Goal: Task Accomplishment & Management: Use online tool/utility

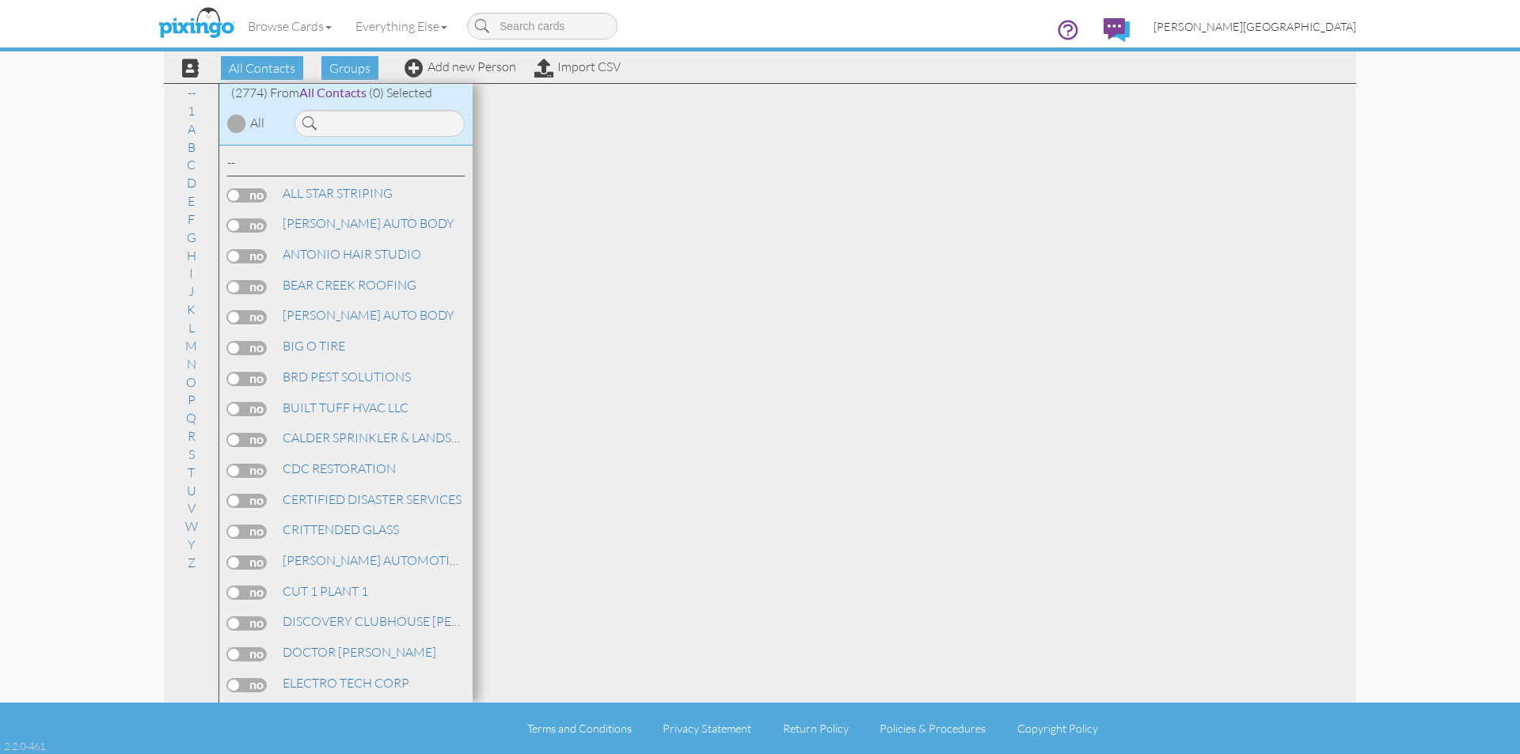
click at [1315, 20] on span "[PERSON_NAME][GEOGRAPHIC_DATA]" at bounding box center [1254, 26] width 203 height 13
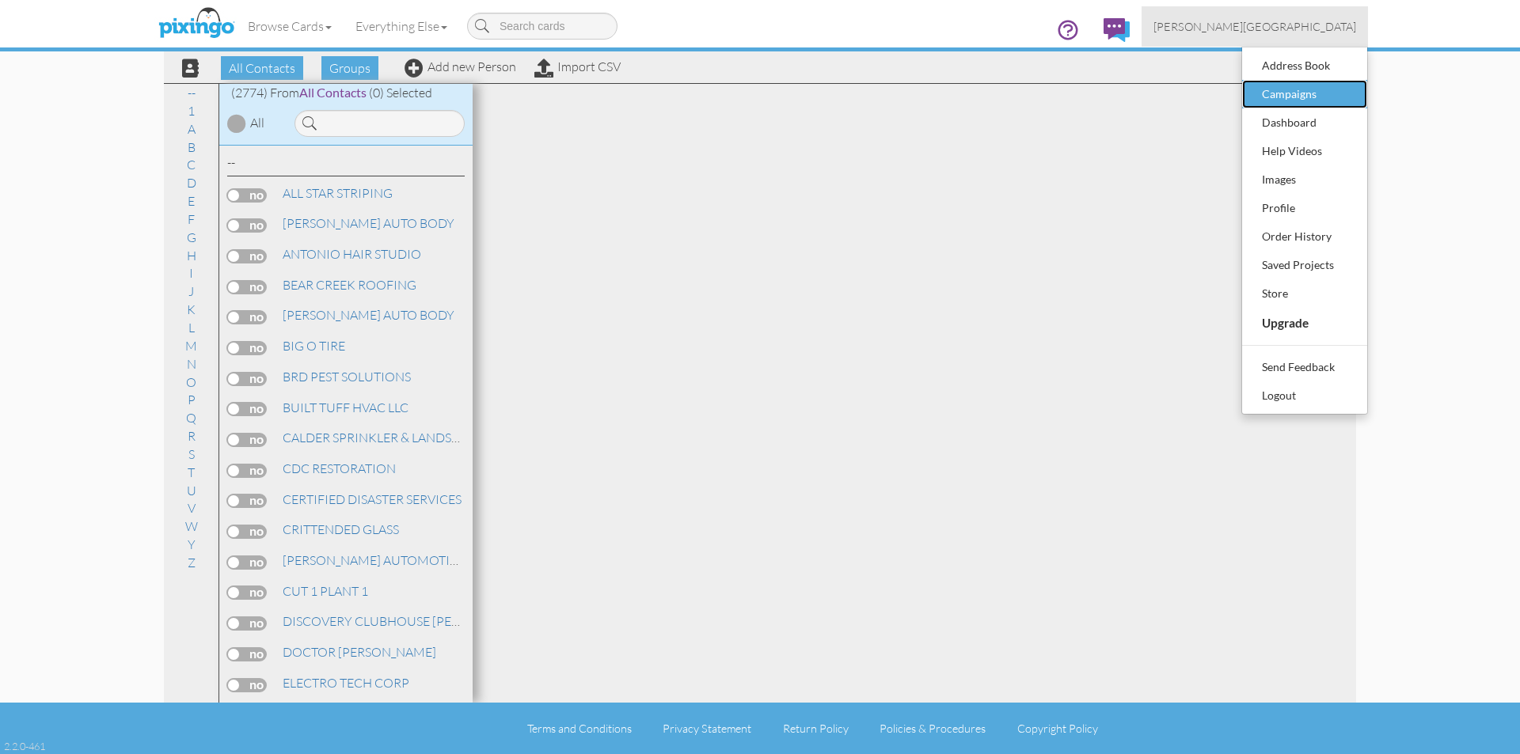
click at [1304, 90] on div "Campaigns" at bounding box center [1304, 94] width 93 height 24
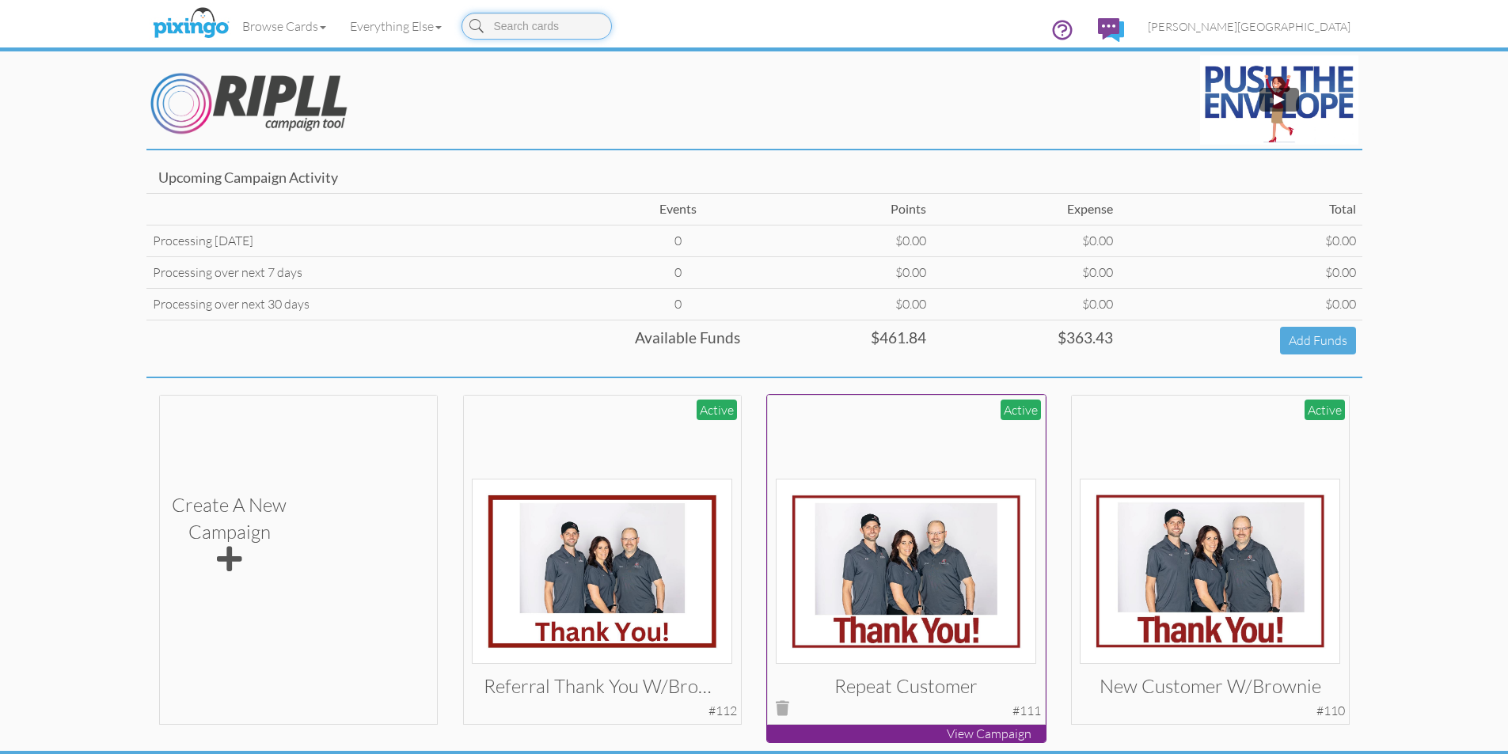
scroll to position [48, 0]
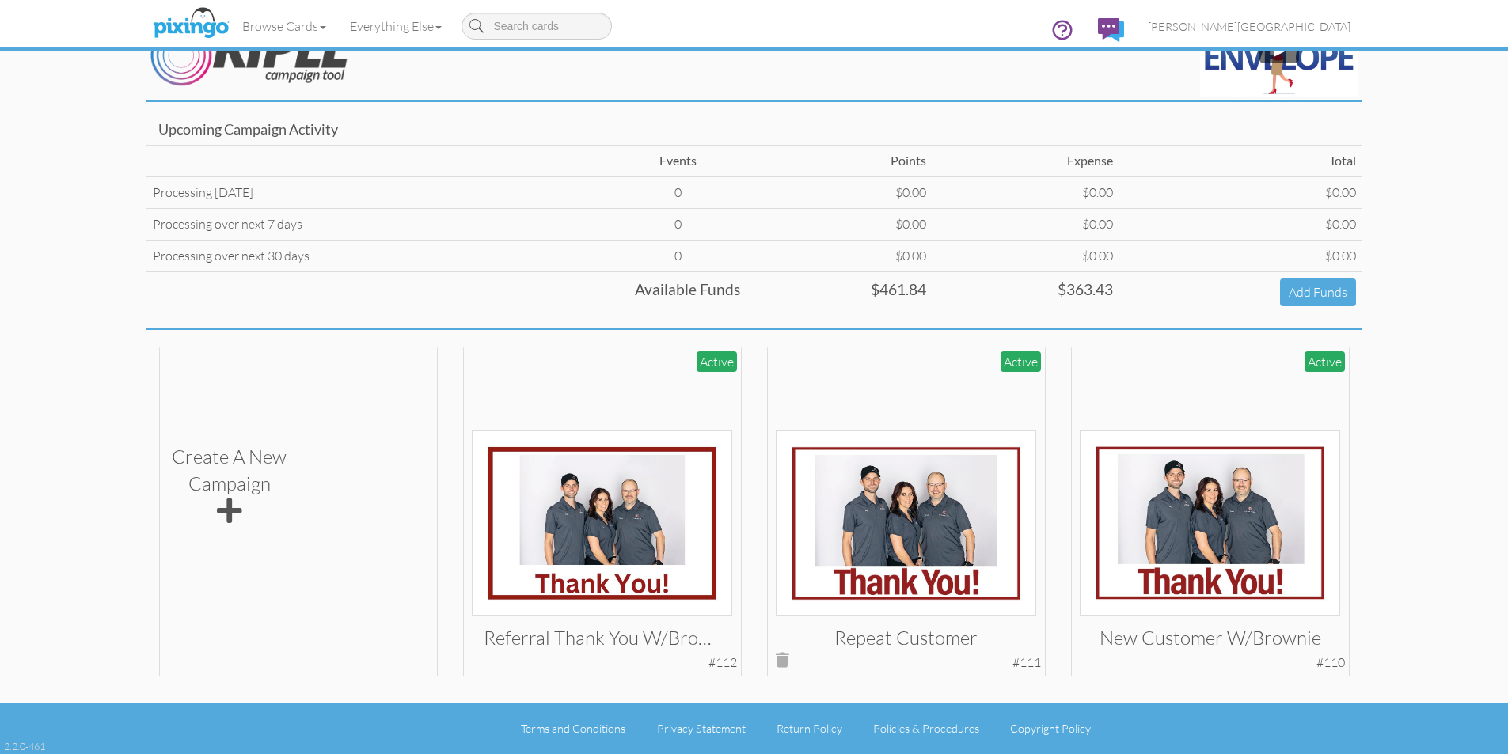
click at [915, 465] on img at bounding box center [906, 523] width 260 height 185
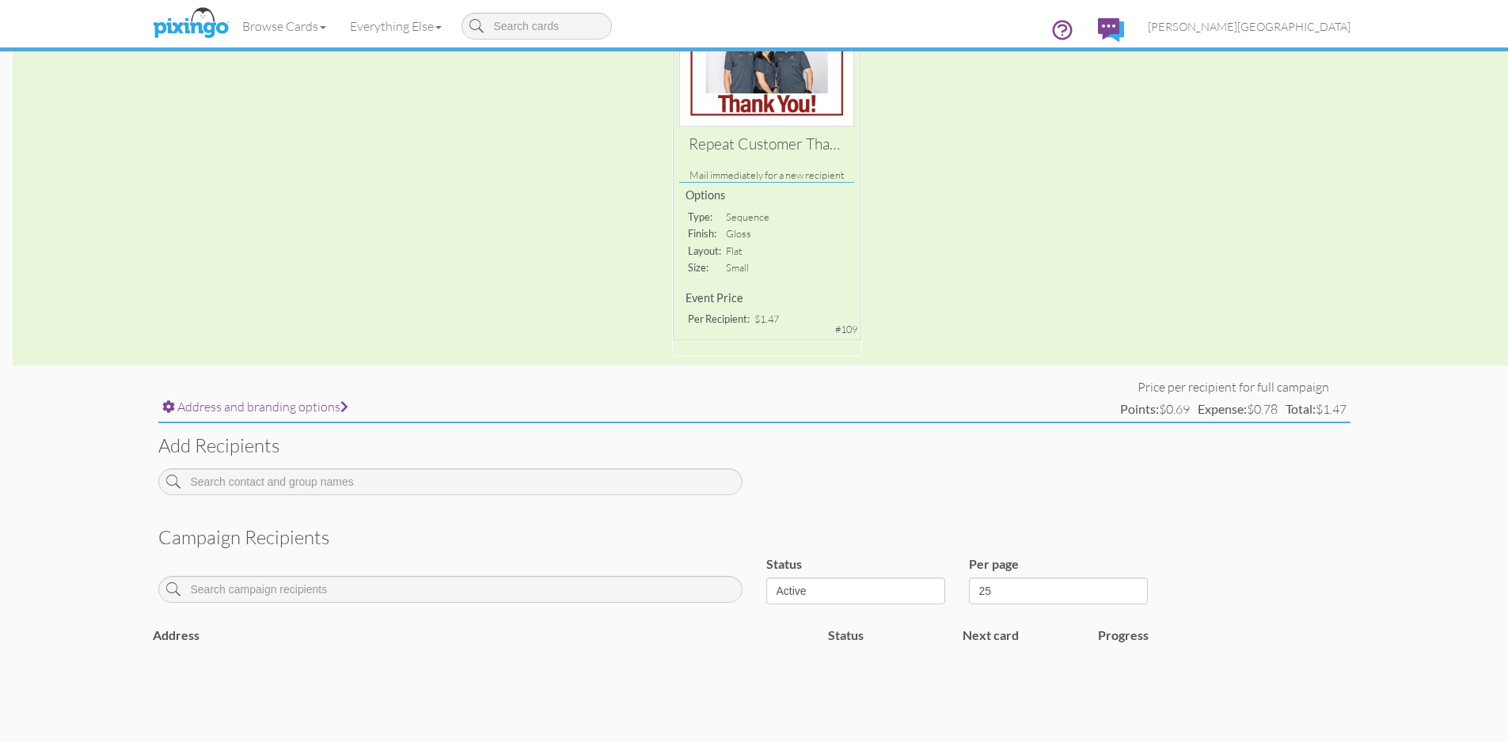
scroll to position [237, 0]
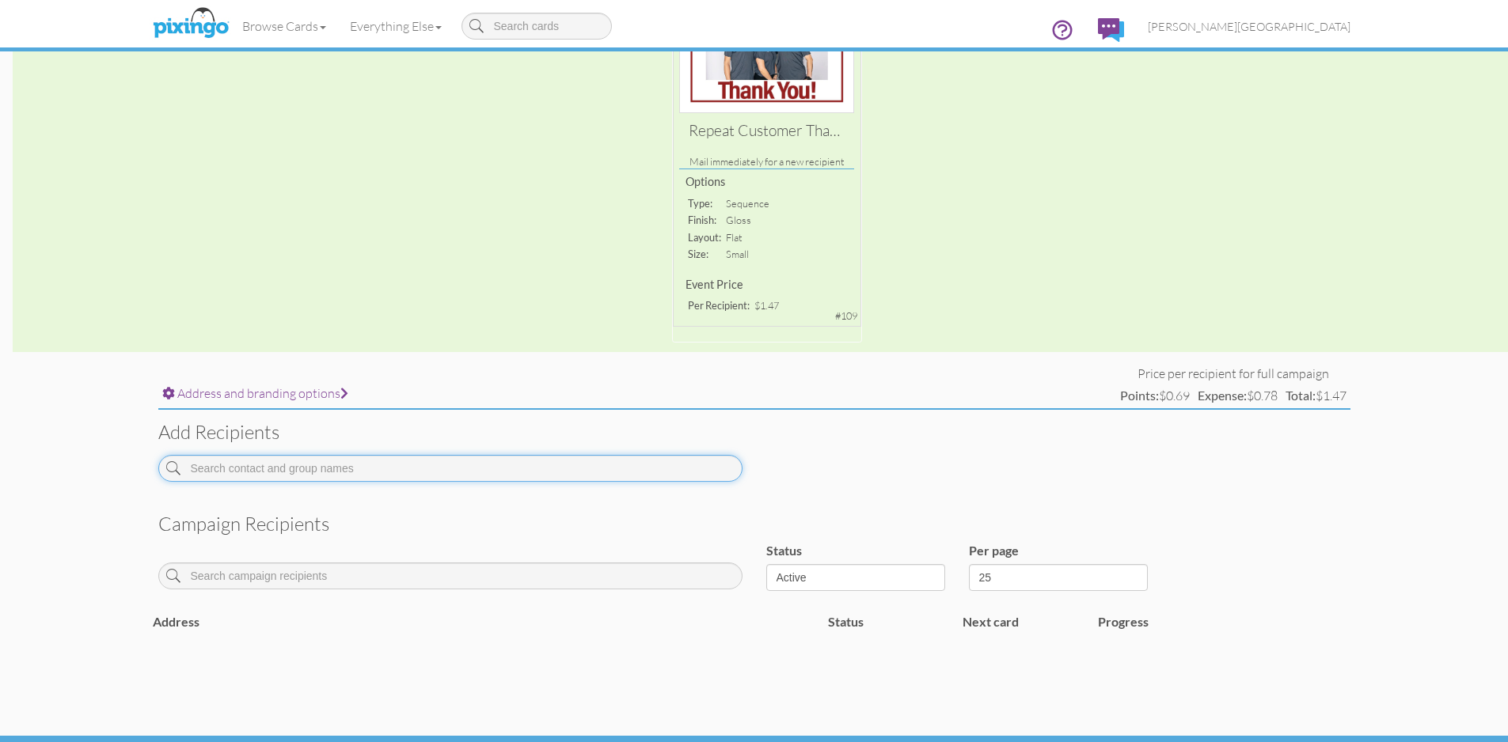
click at [394, 473] on input at bounding box center [450, 468] width 584 height 27
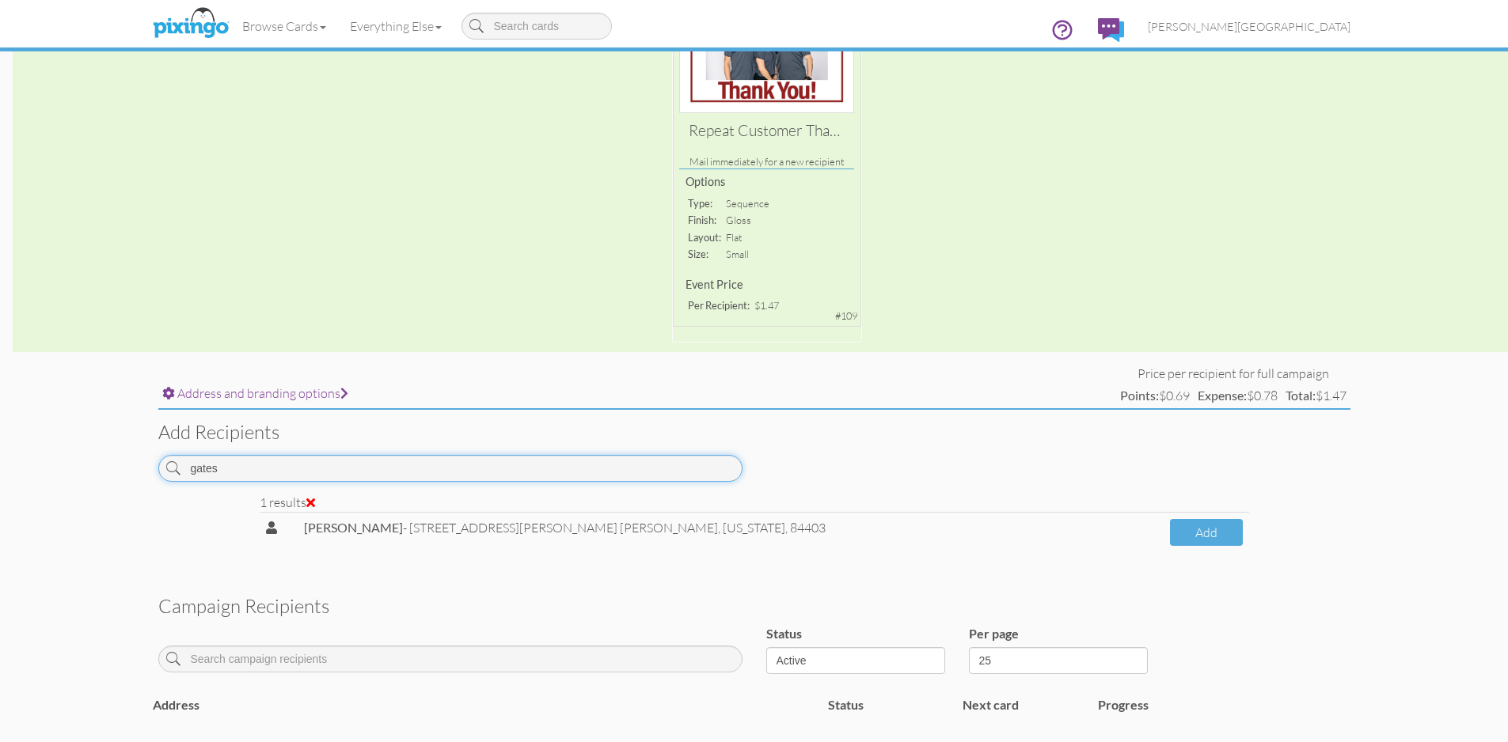
click at [317, 473] on input "gates" at bounding box center [450, 468] width 584 height 27
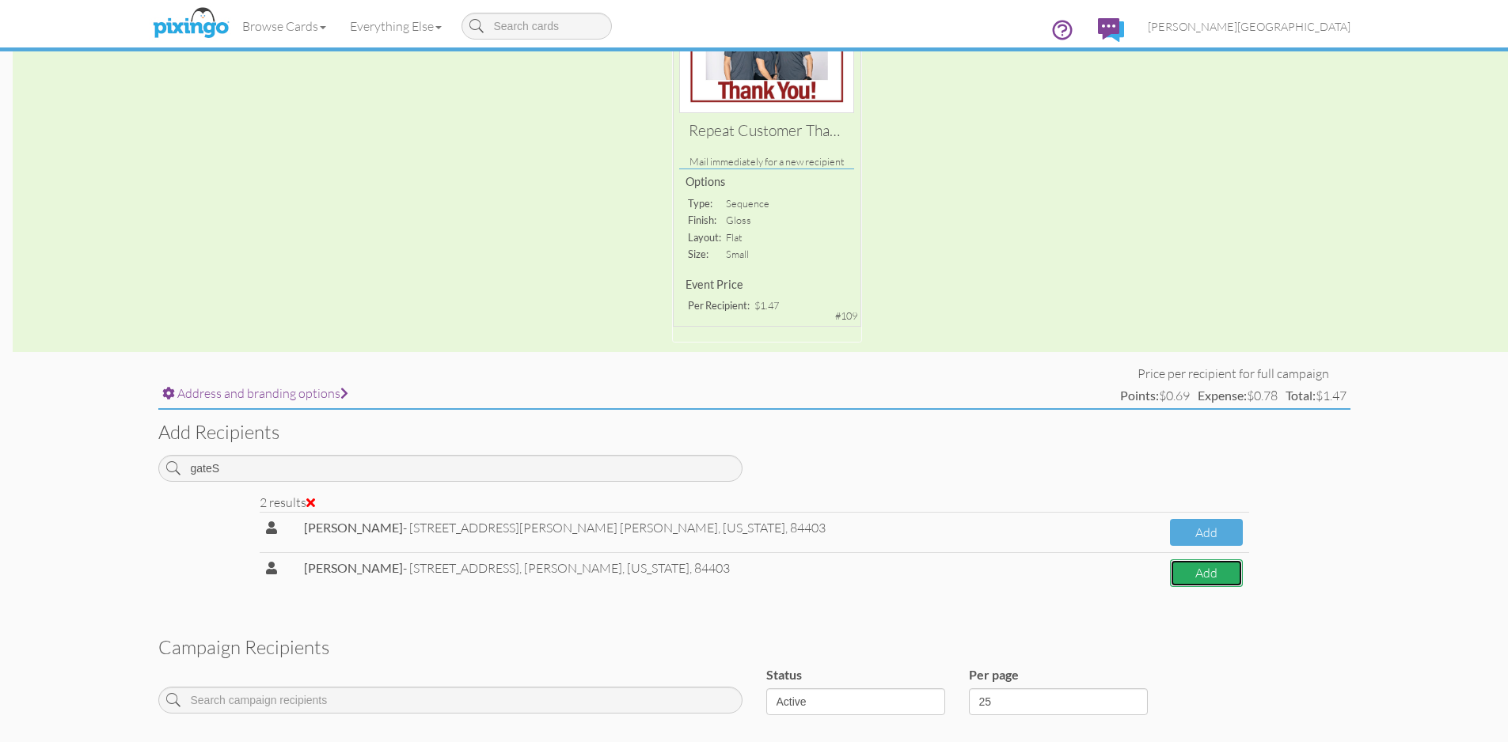
click at [1189, 582] on button "Add" at bounding box center [1206, 574] width 72 height 28
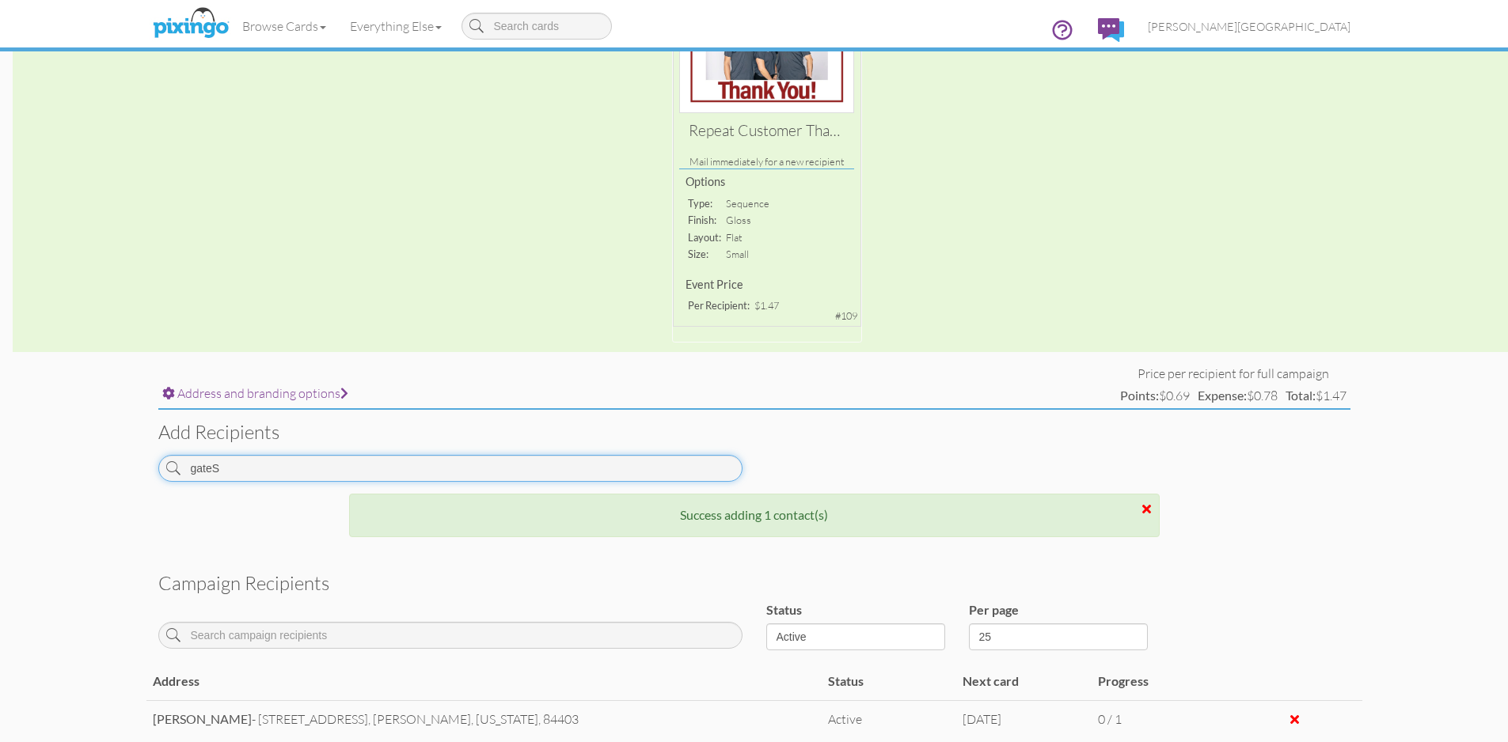
drag, startPoint x: 326, startPoint y: 474, endPoint x: 97, endPoint y: 472, distance: 228.8
click at [97, 472] on campaign-detail "Toggle navigation Visit Pixingo Mobile Browse Cards Business Accounting Automot…" at bounding box center [754, 324] width 1508 height 1122
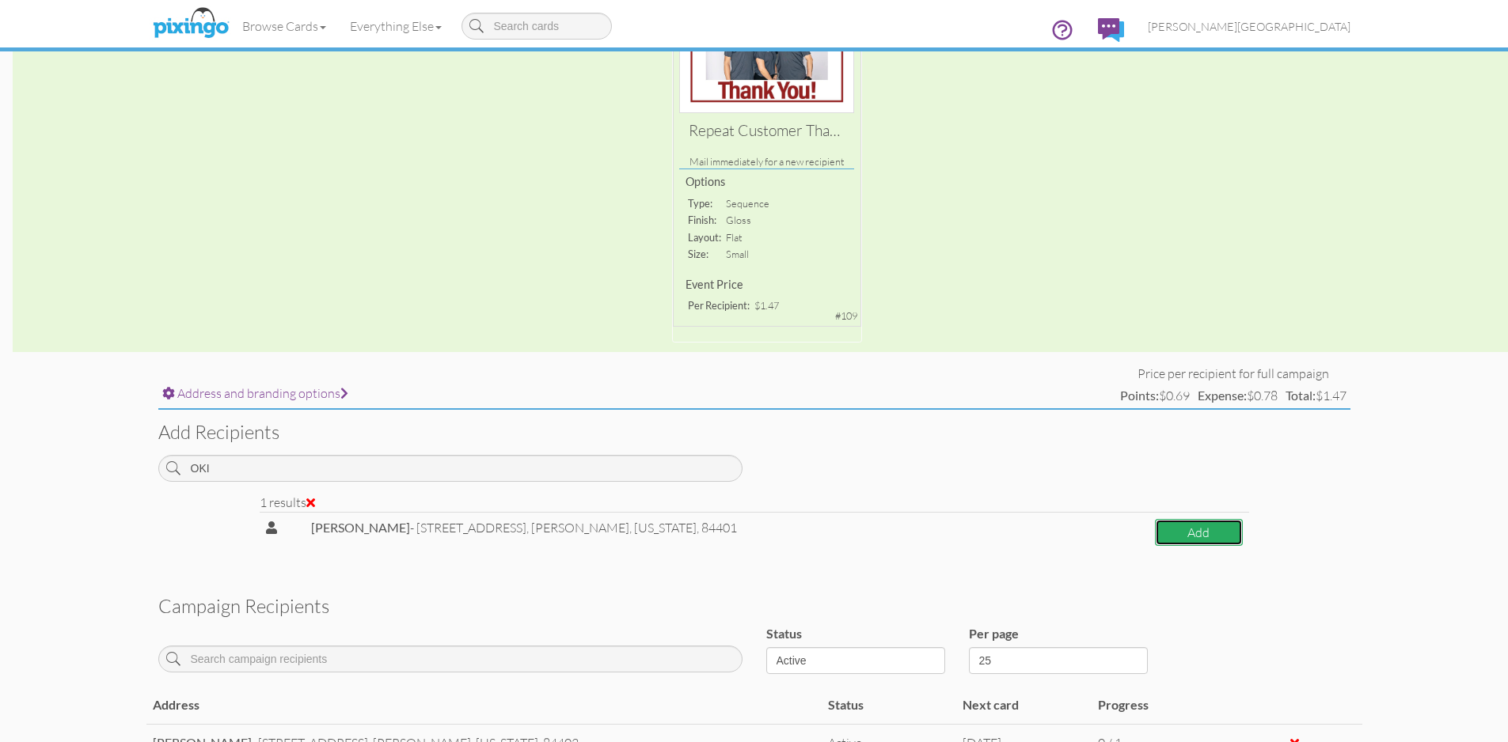
click at [1180, 538] on button "Add" at bounding box center [1199, 533] width 88 height 28
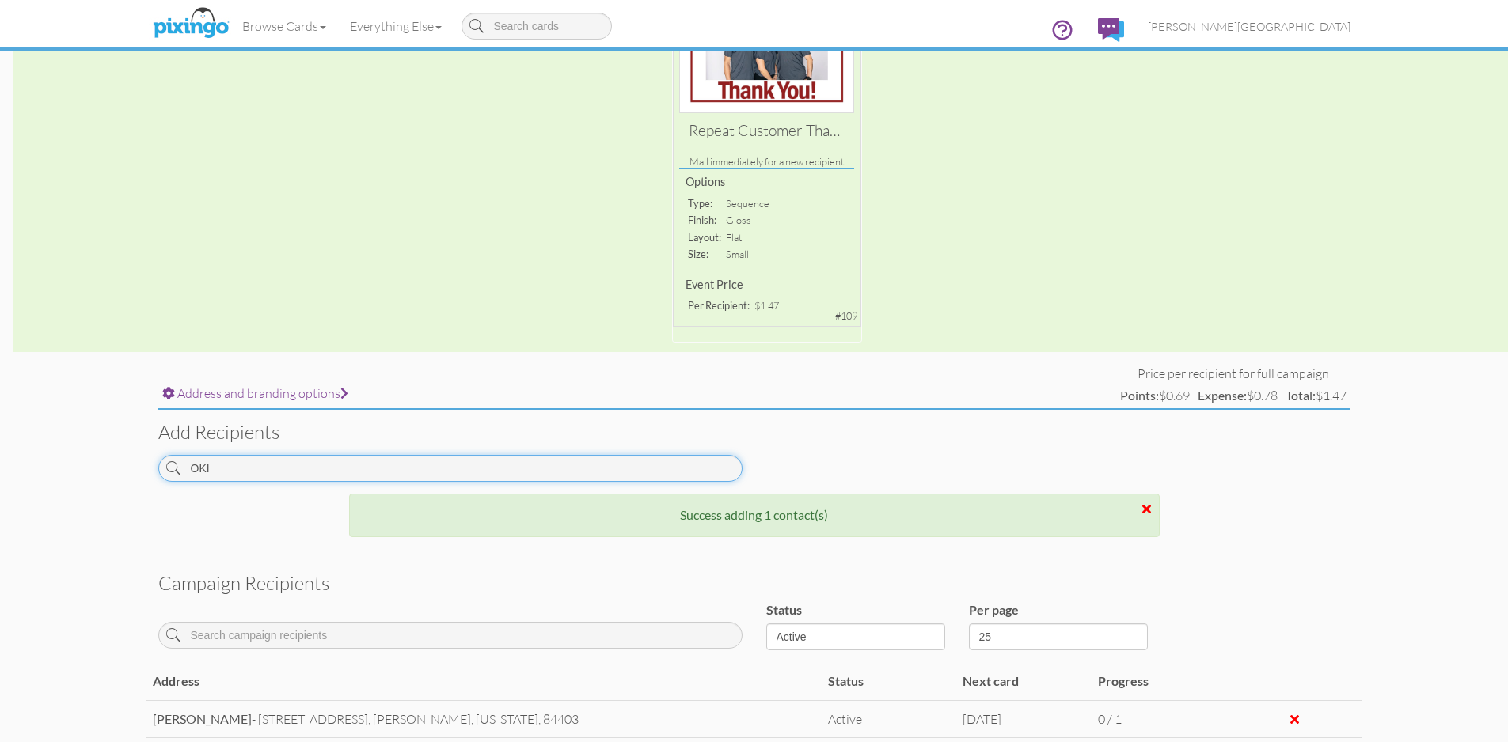
drag, startPoint x: 298, startPoint y: 463, endPoint x: 118, endPoint y: 488, distance: 182.1
click at [118, 488] on campaign-detail "Toggle navigation Visit Pixingo Mobile Browse Cards Business Accounting Automot…" at bounding box center [754, 343] width 1508 height 1160
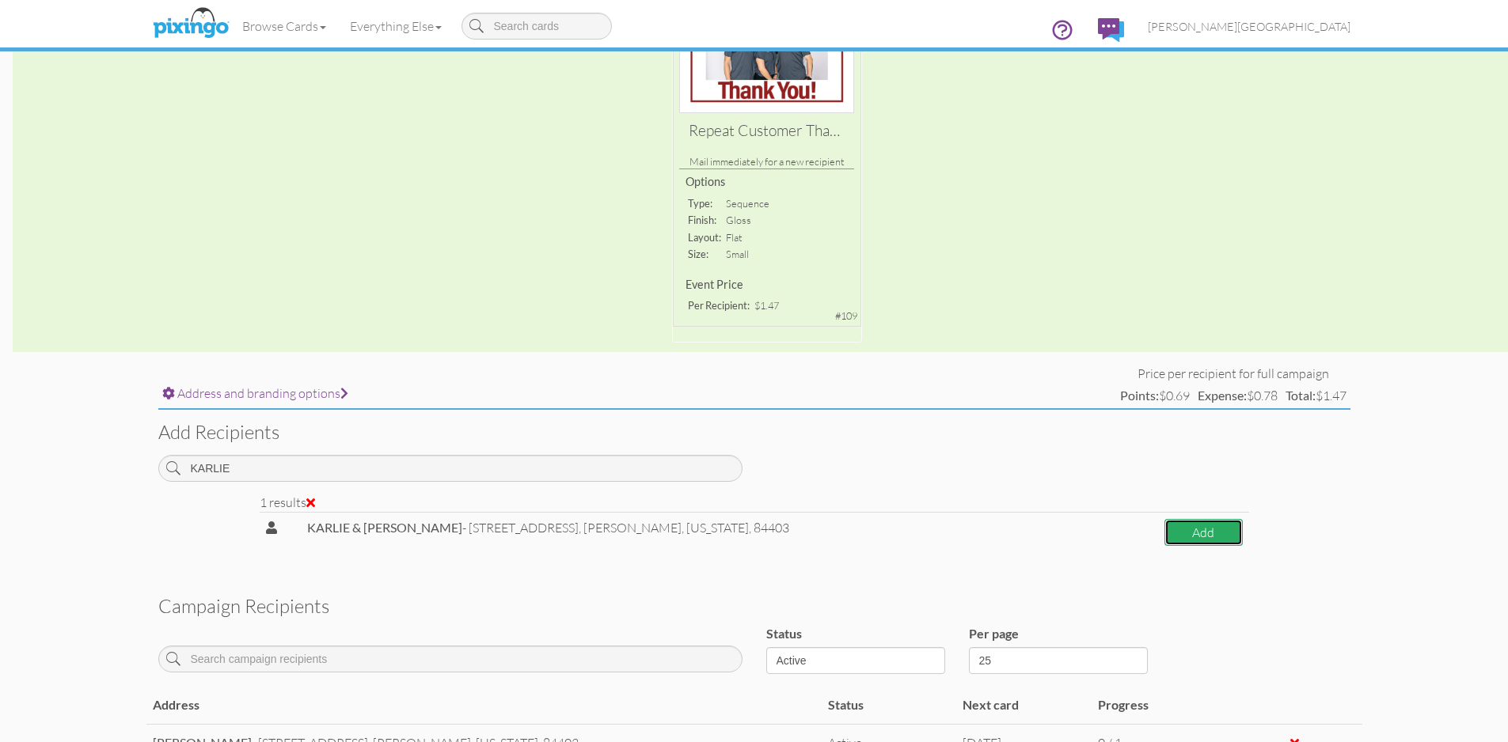
click at [1164, 528] on button "Add" at bounding box center [1203, 533] width 78 height 28
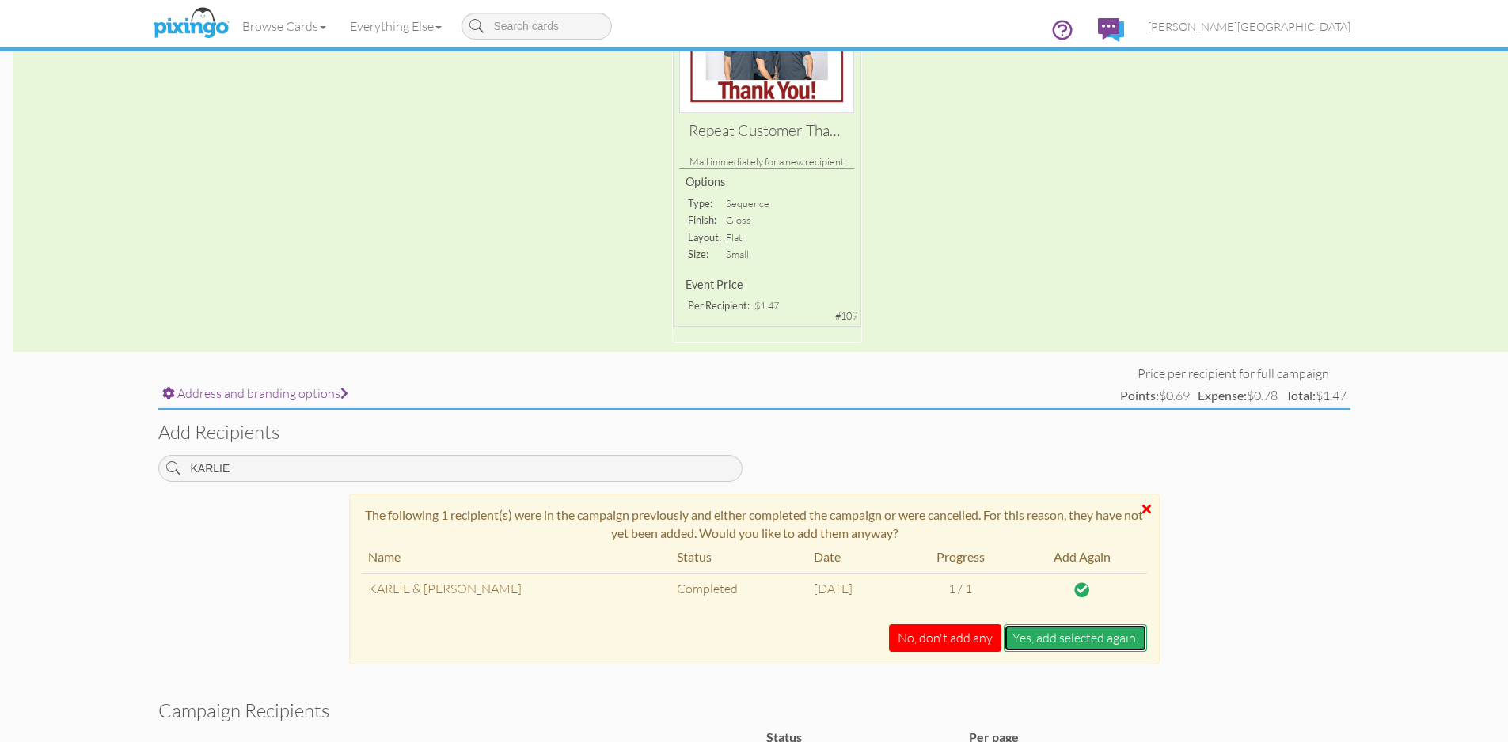
click at [1072, 625] on button "Yes, add selected again." at bounding box center [1075, 639] width 143 height 28
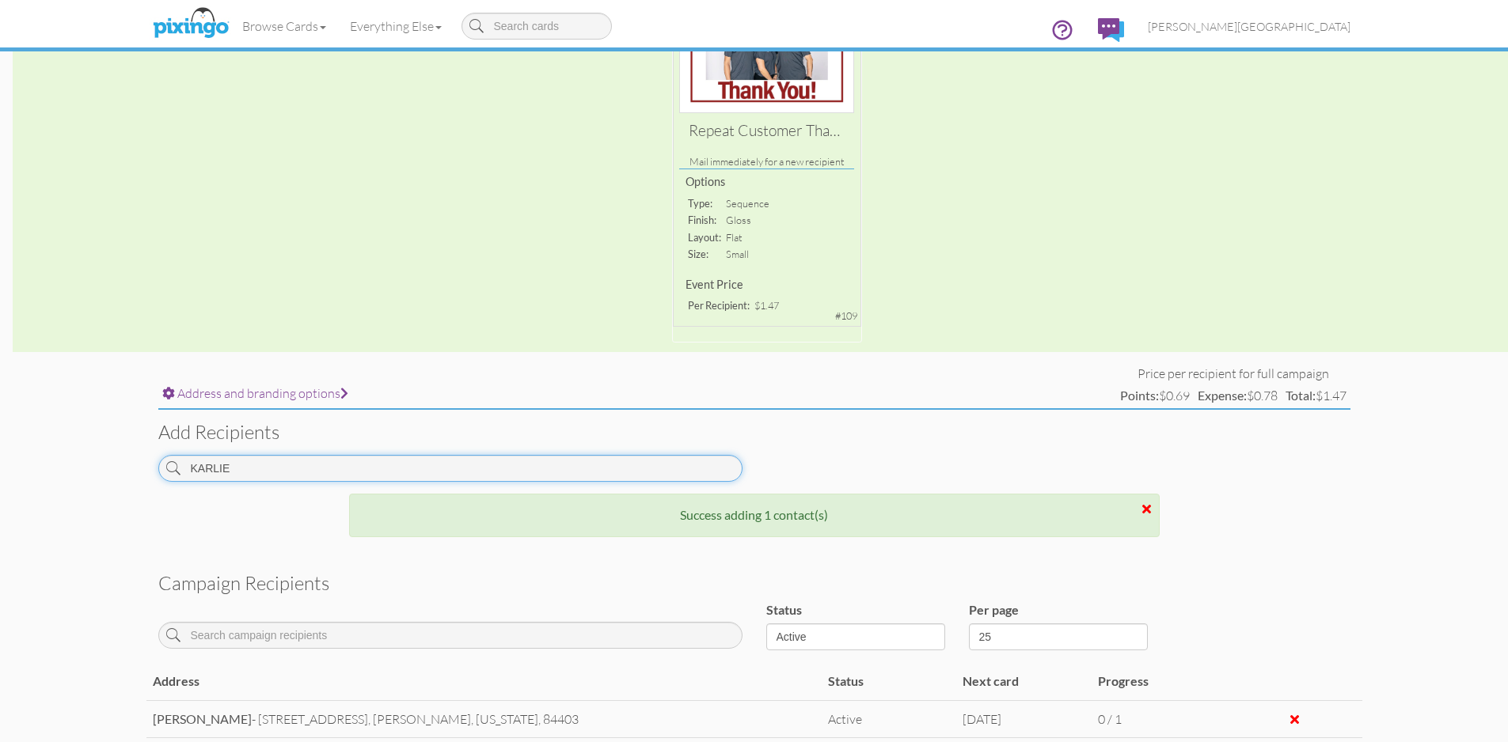
drag, startPoint x: 287, startPoint y: 473, endPoint x: 142, endPoint y: 480, distance: 145.0
click at [142, 480] on campaign-detail "Toggle navigation Visit Pixingo Mobile Browse Cards Business Accounting Automot…" at bounding box center [754, 361] width 1508 height 1197
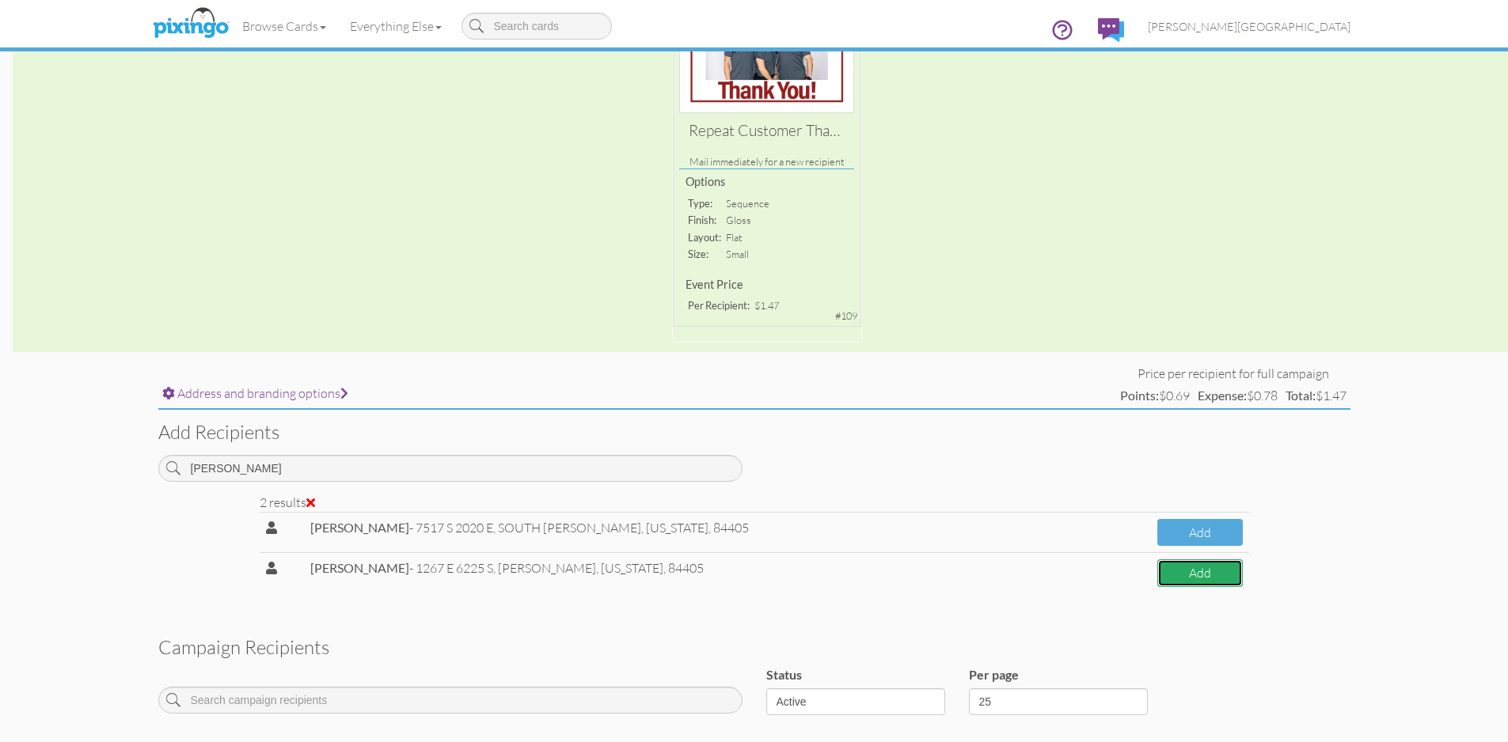
click at [1204, 571] on button "Add" at bounding box center [1199, 574] width 85 height 28
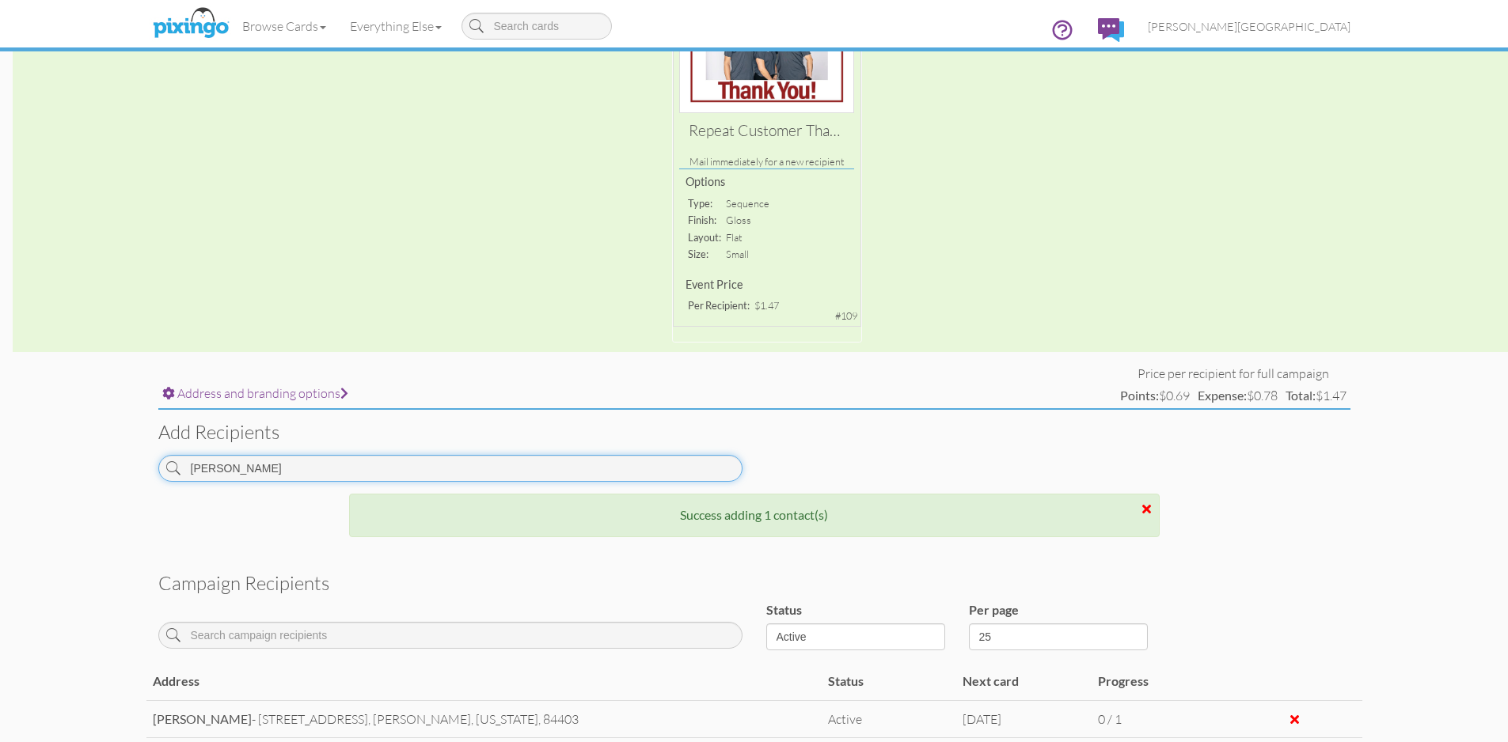
drag, startPoint x: 262, startPoint y: 475, endPoint x: 153, endPoint y: 479, distance: 109.3
click at [153, 479] on div "[PERSON_NAME]" at bounding box center [450, 474] width 608 height 39
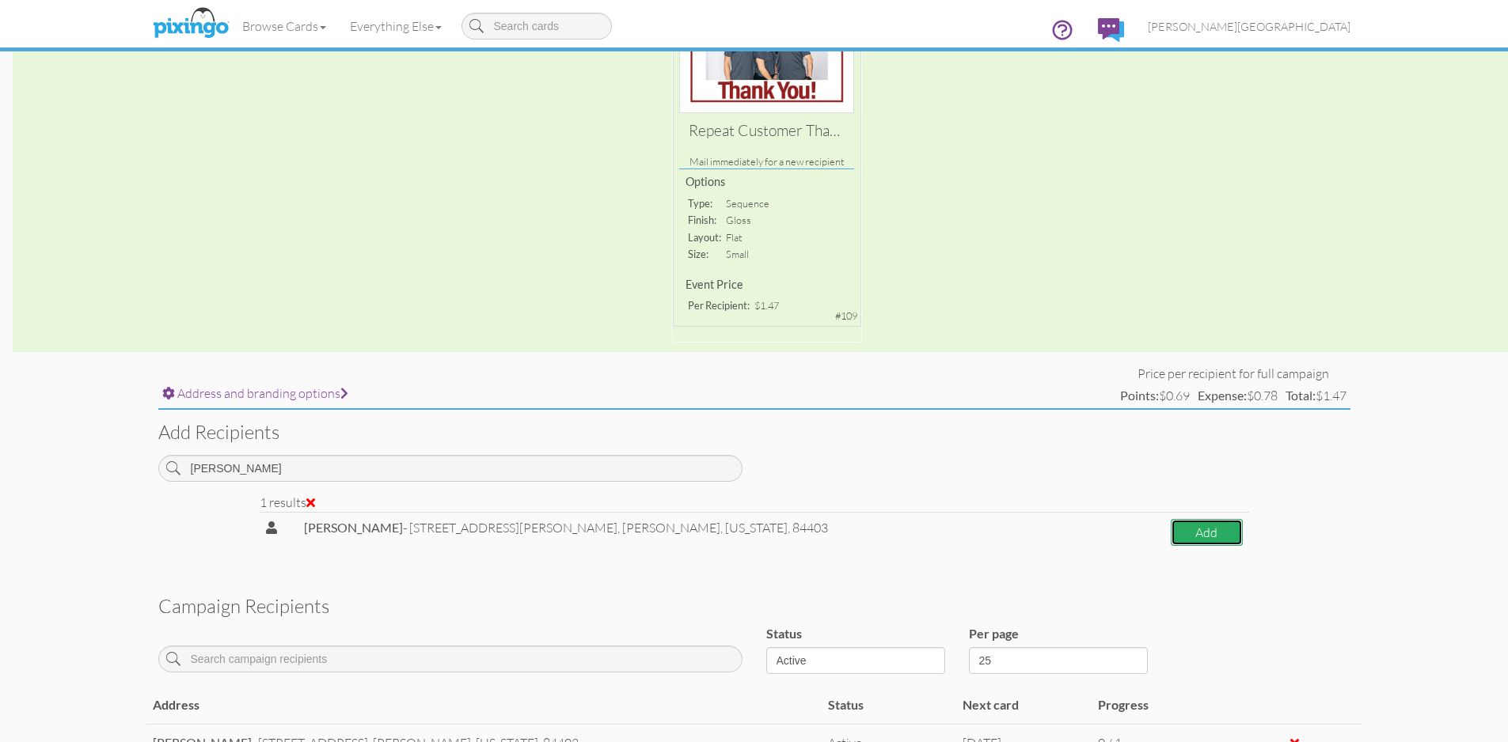
click at [1171, 526] on button "Add" at bounding box center [1207, 533] width 72 height 28
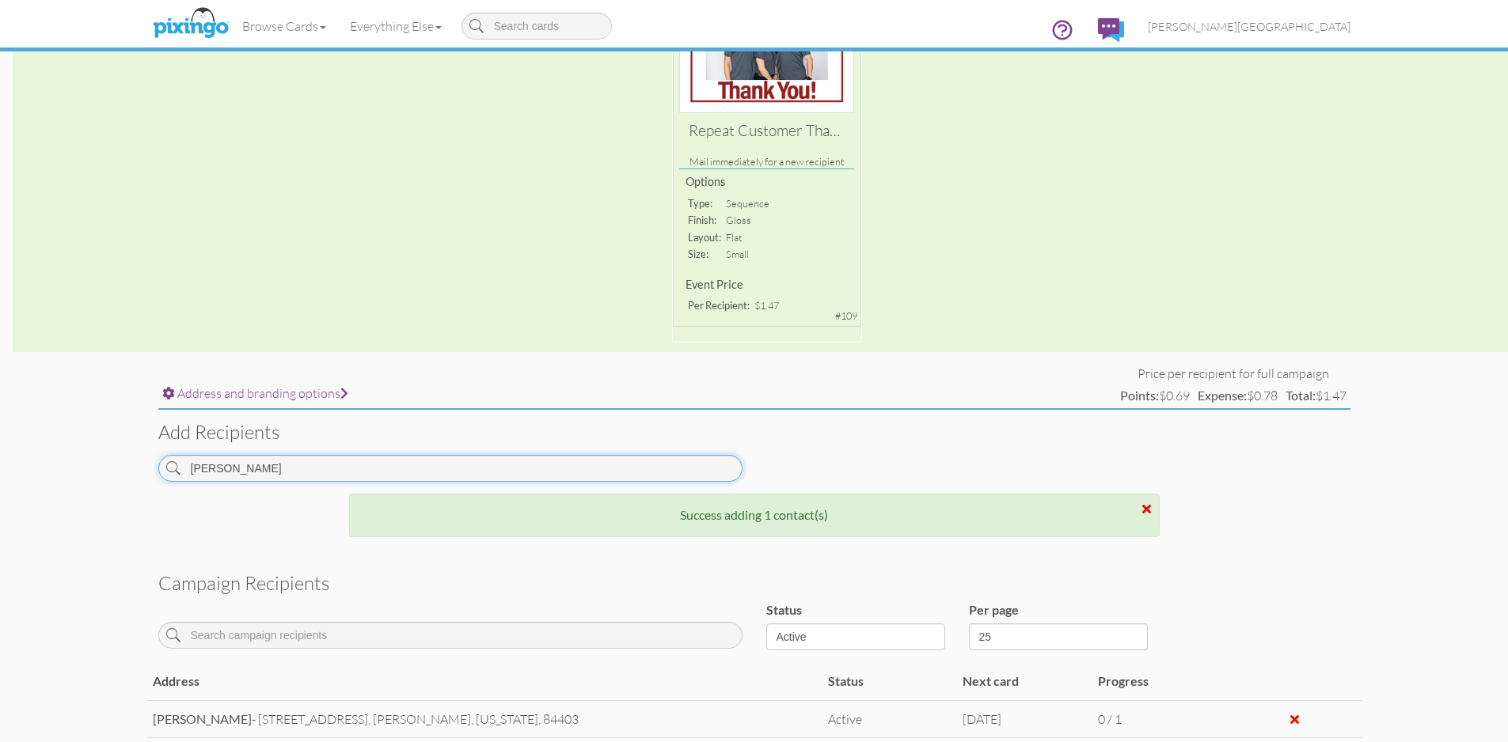
drag, startPoint x: 314, startPoint y: 476, endPoint x: 114, endPoint y: 474, distance: 200.3
click at [114, 474] on campaign-detail "Toggle navigation Visit Pixingo Mobile Browse Cards Business Accounting Automot…" at bounding box center [754, 399] width 1508 height 1272
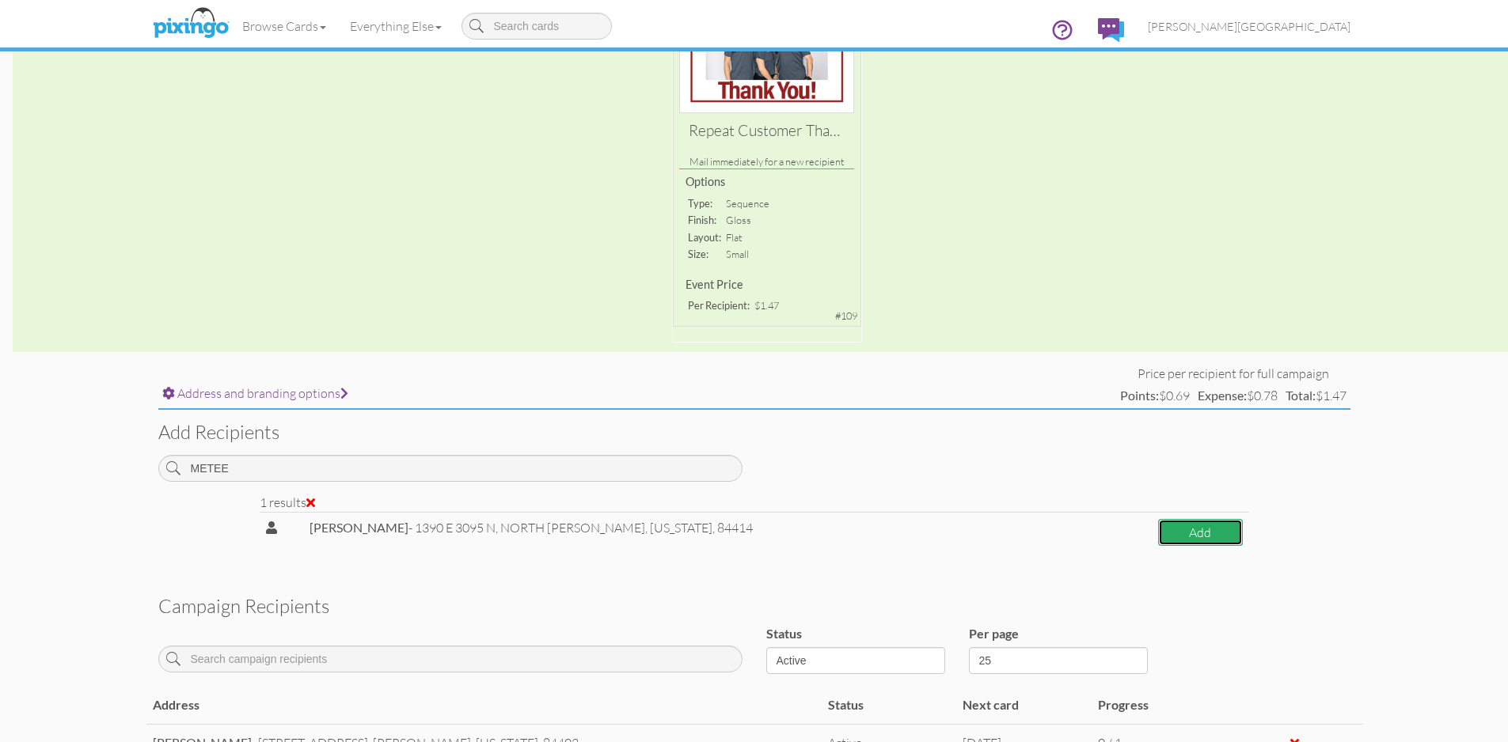
click at [1179, 530] on button "Add" at bounding box center [1200, 533] width 85 height 28
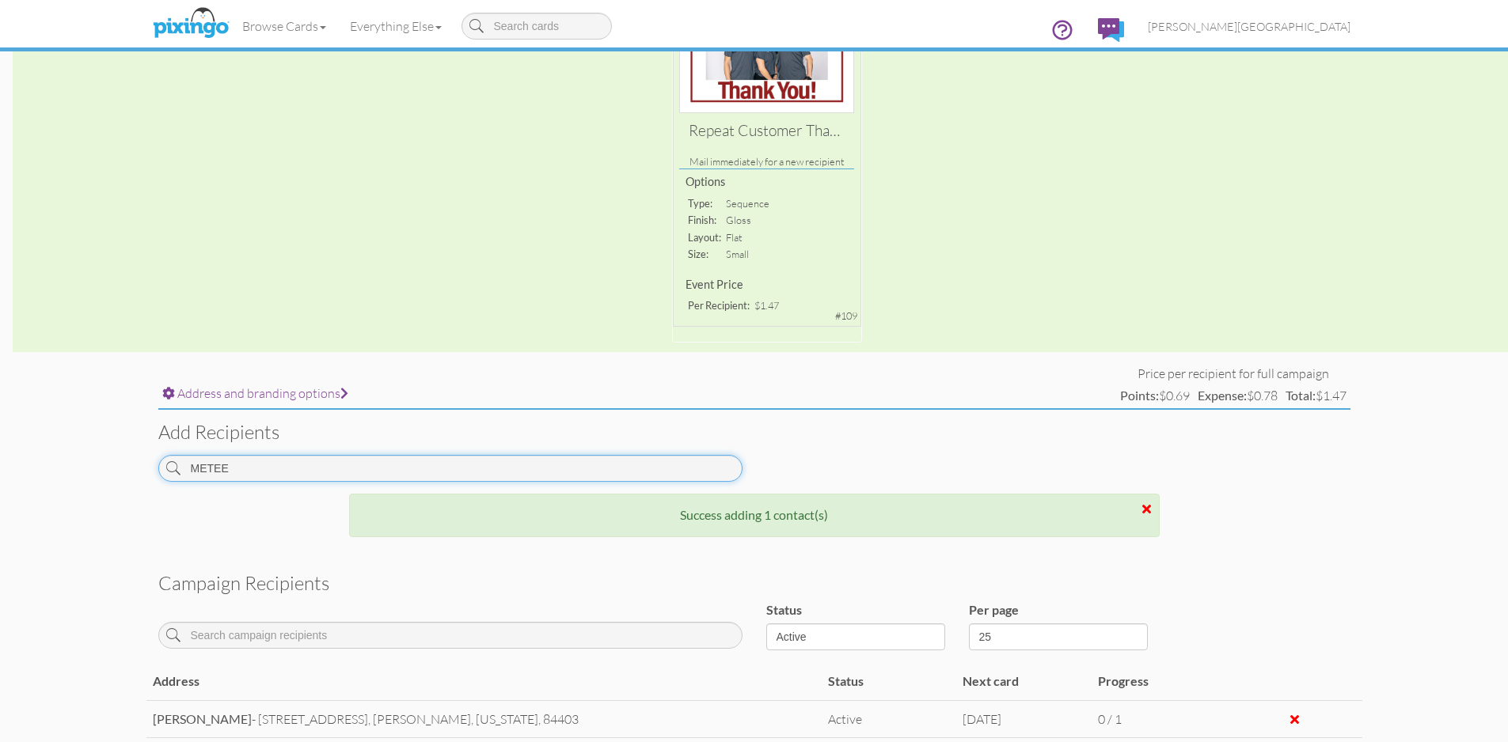
drag, startPoint x: 321, startPoint y: 479, endPoint x: 98, endPoint y: 473, distance: 223.3
click at [98, 473] on campaign-detail "Toggle navigation Visit Pixingo Mobile Browse Cards Business Accounting Automot…" at bounding box center [754, 418] width 1508 height 1311
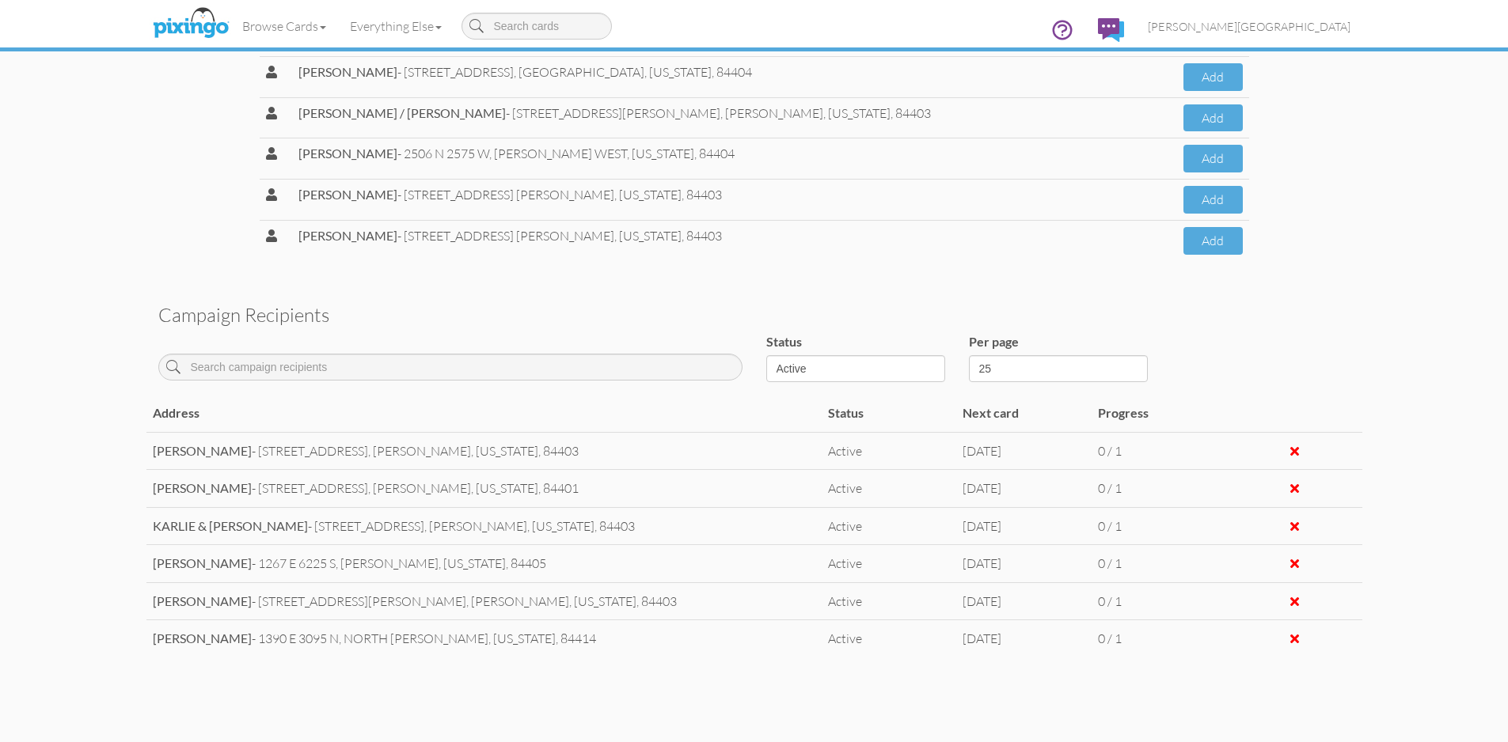
scroll to position [712, 0]
click at [1183, 200] on button "Add" at bounding box center [1212, 198] width 59 height 28
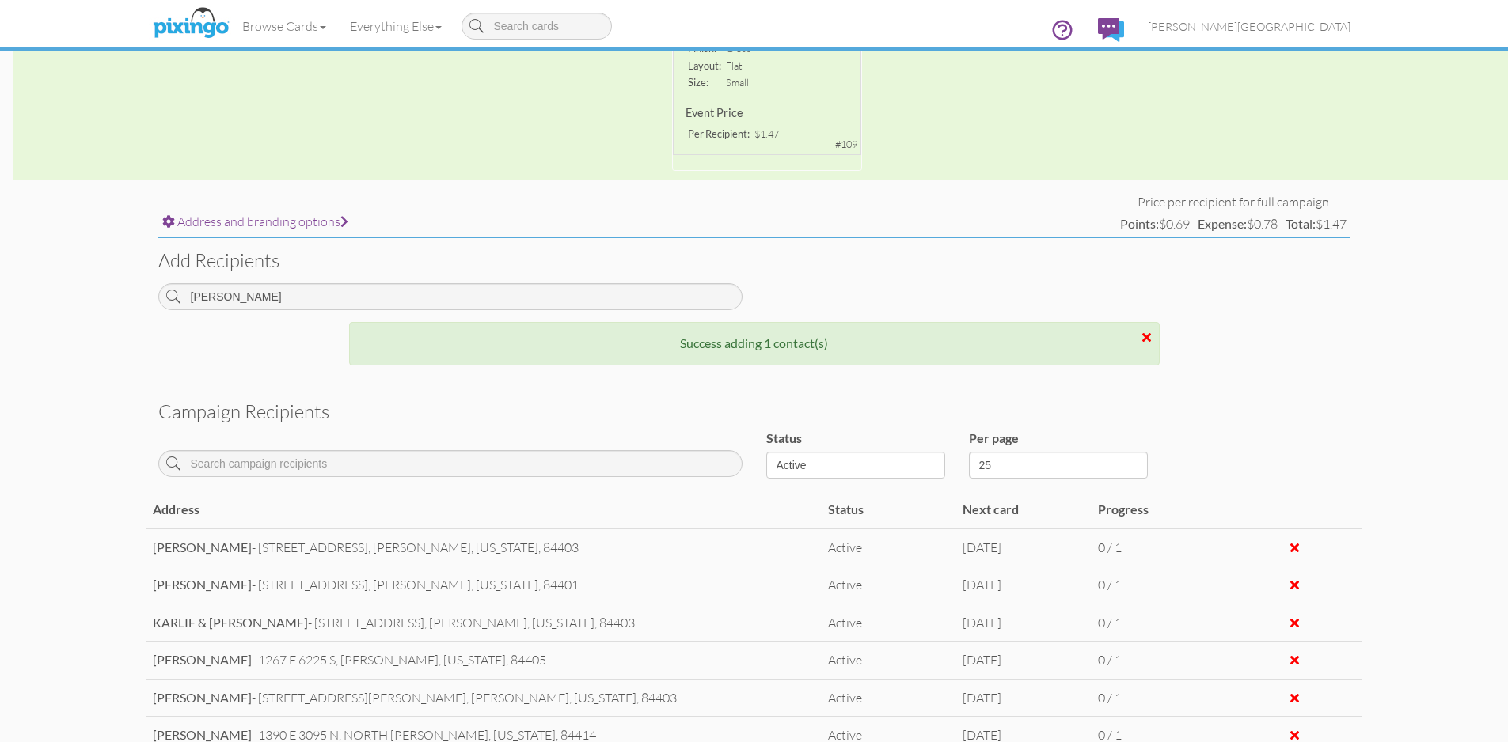
scroll to position [368, 0]
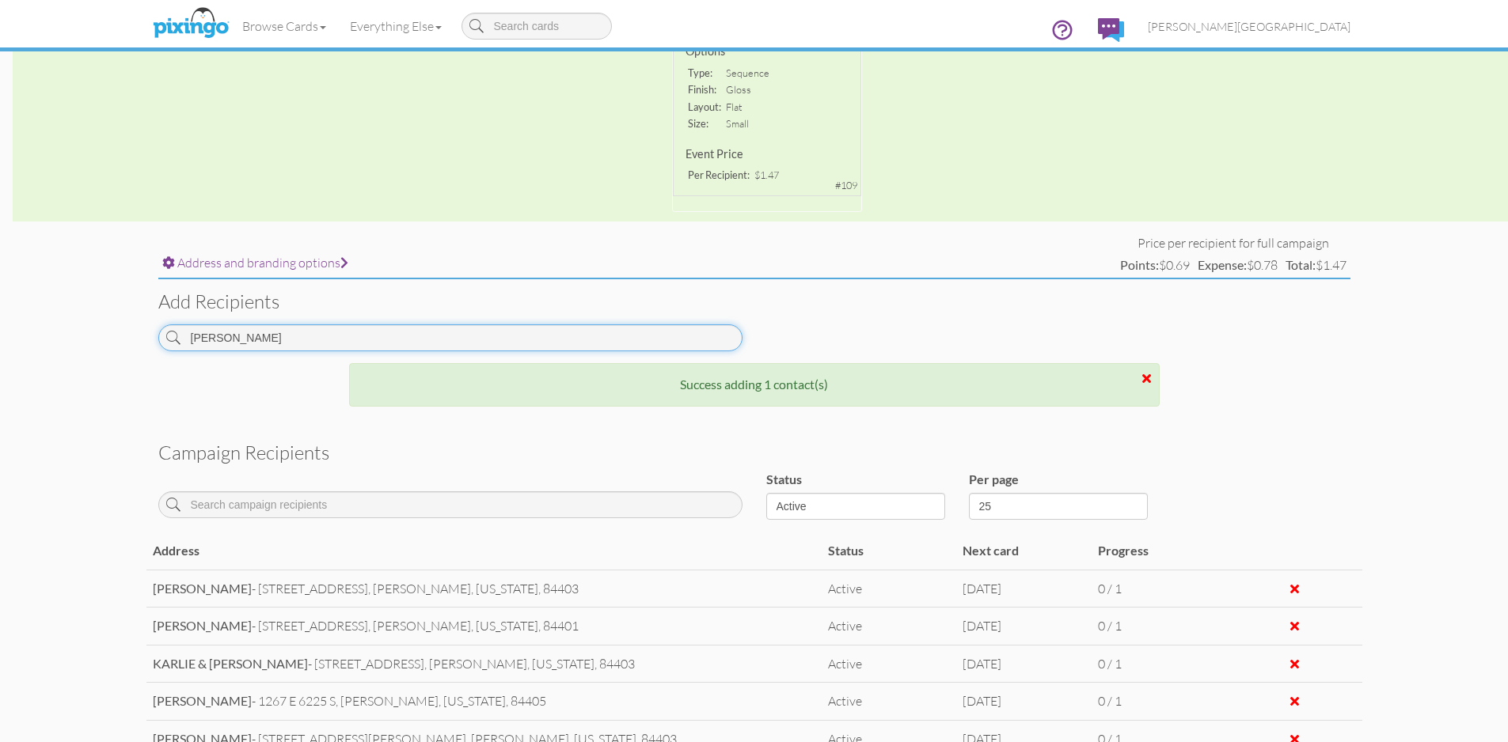
drag, startPoint x: 237, startPoint y: 346, endPoint x: 146, endPoint y: 348, distance: 91.1
click at [146, 348] on div "[PERSON_NAME]" at bounding box center [450, 344] width 608 height 39
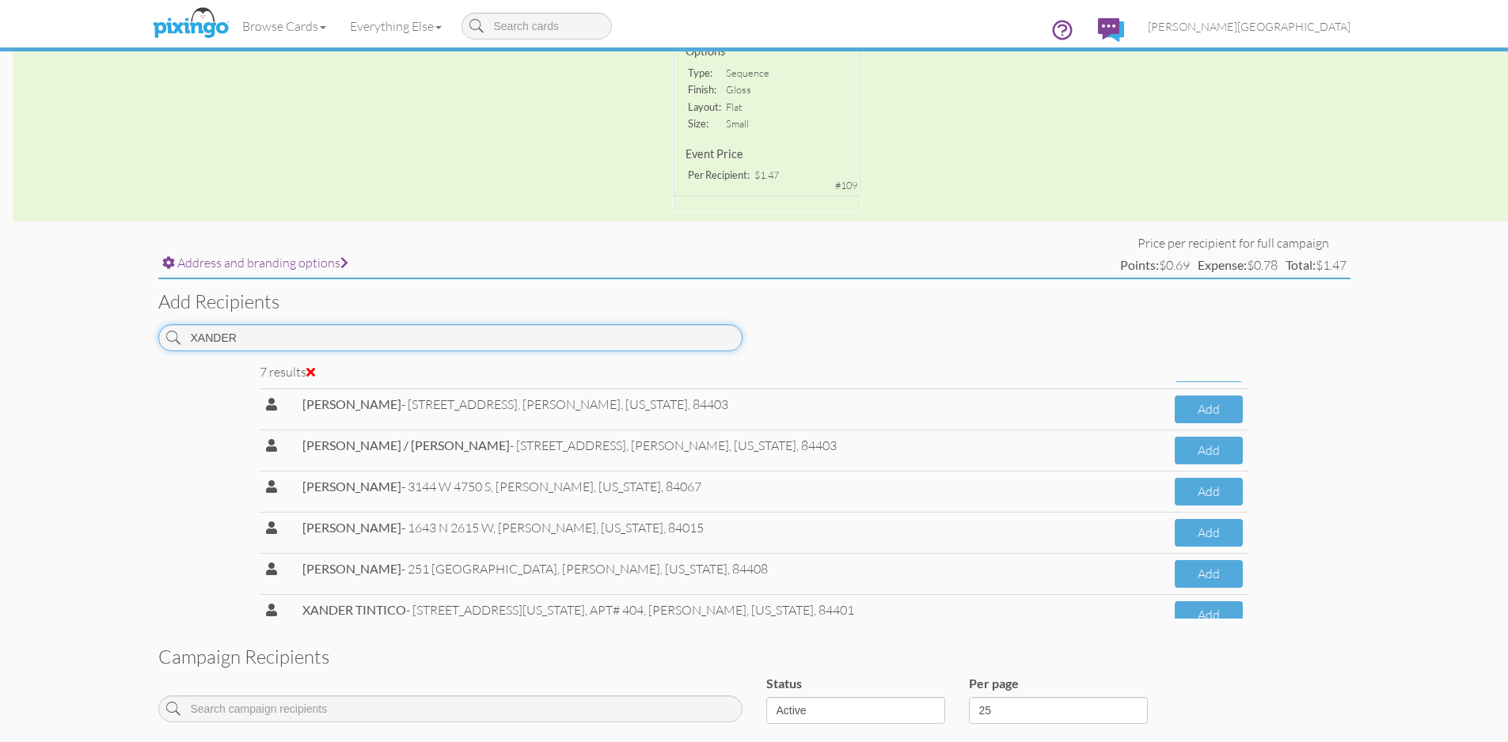
scroll to position [66, 0]
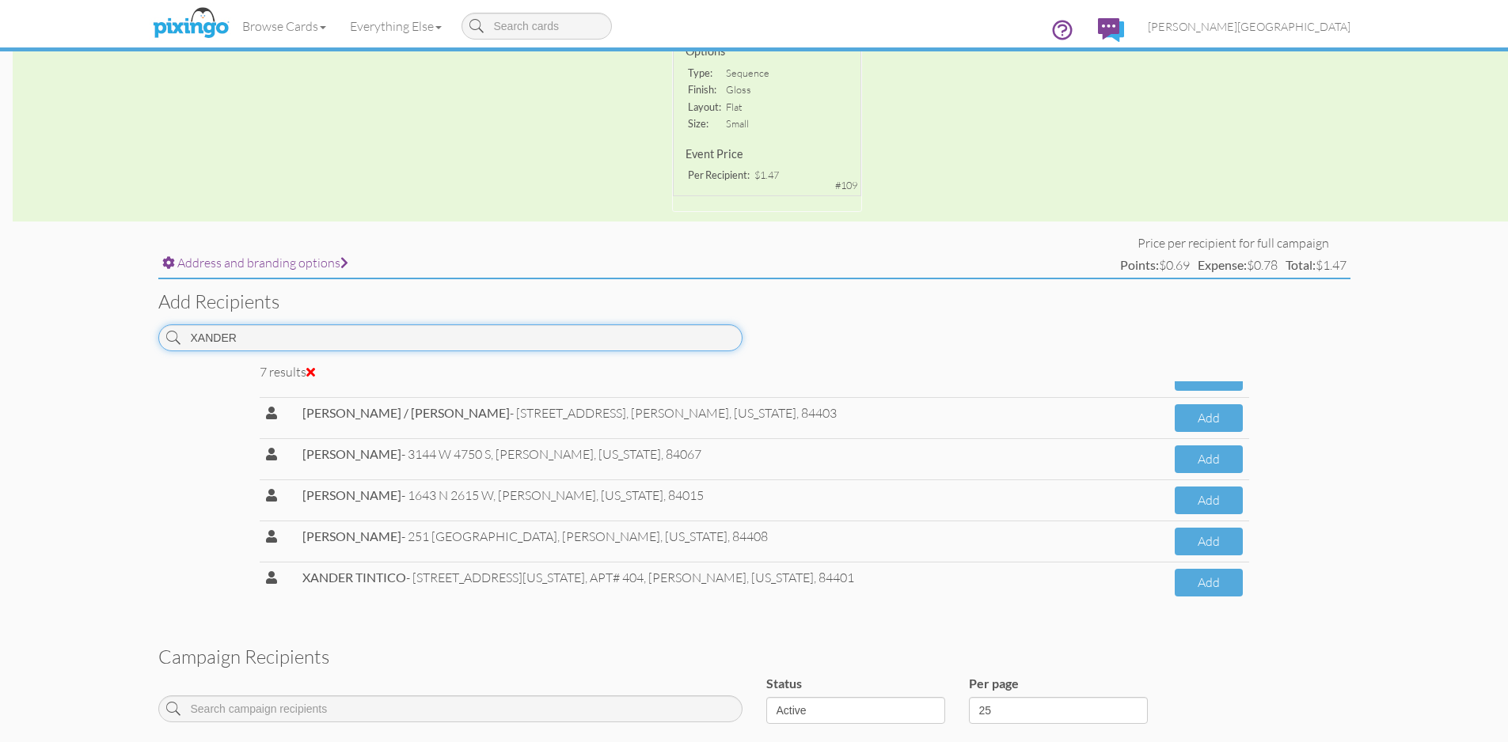
click at [265, 340] on input "XANDER" at bounding box center [450, 338] width 584 height 27
click at [283, 344] on input "XANDER" at bounding box center [450, 338] width 584 height 27
type input "XANDER"
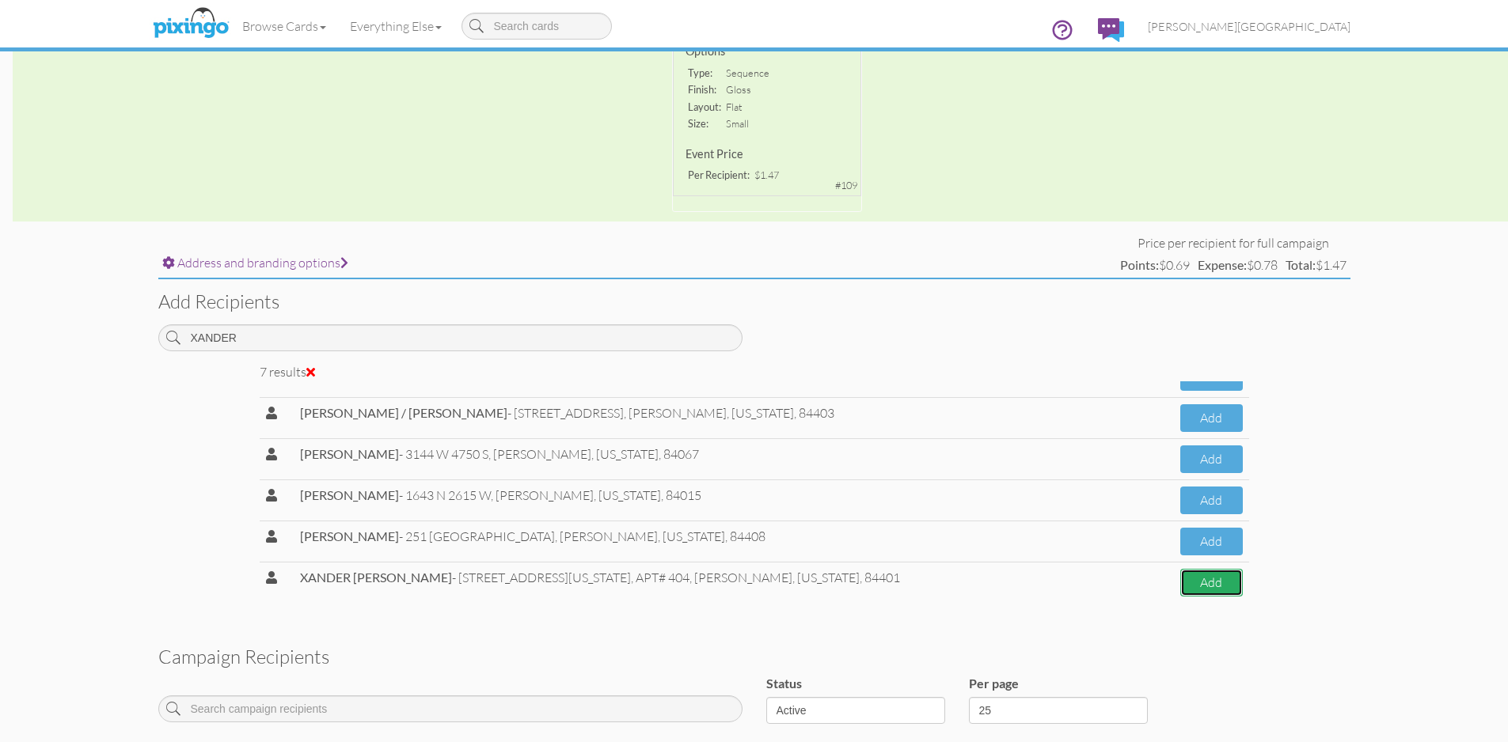
click at [1198, 583] on button "Add" at bounding box center [1211, 583] width 63 height 28
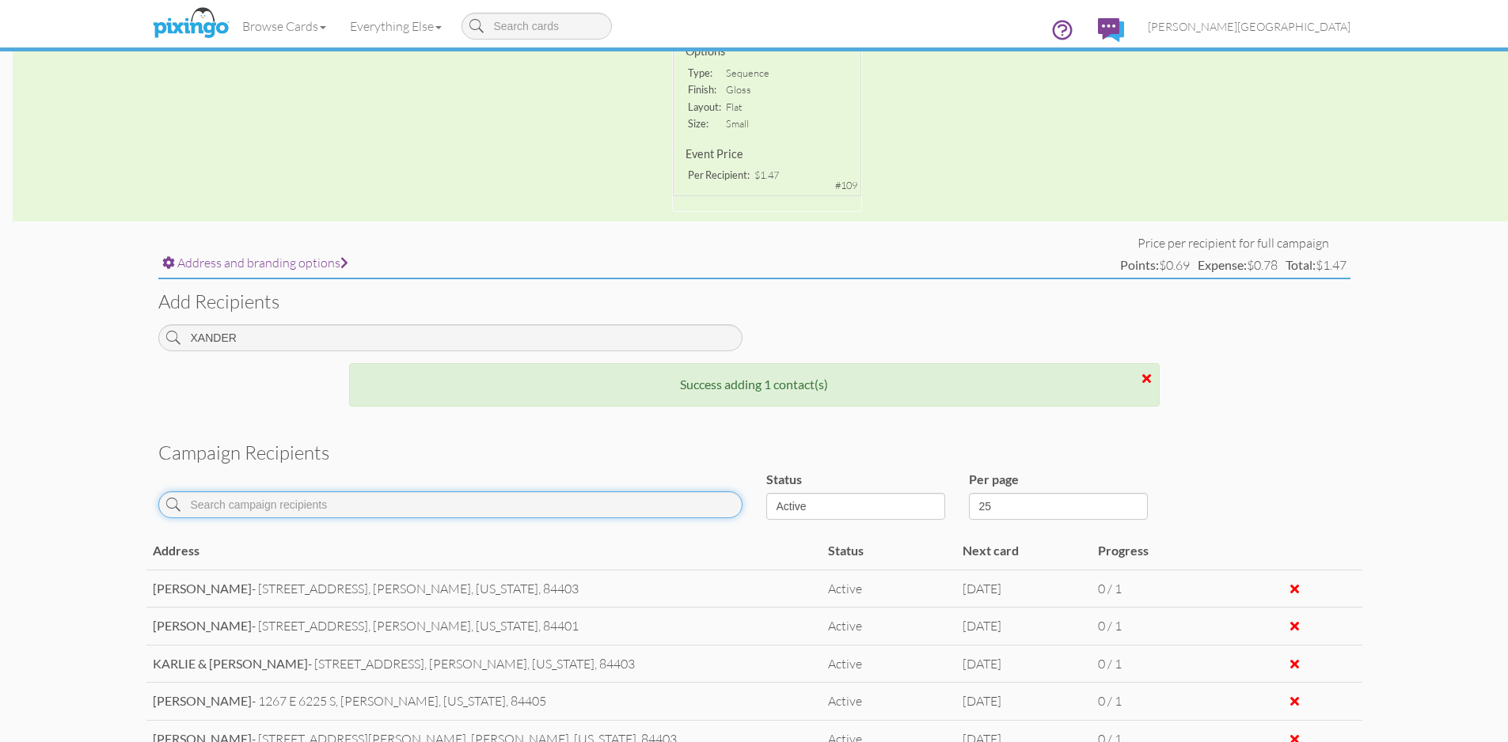
click at [299, 506] on input at bounding box center [450, 505] width 584 height 27
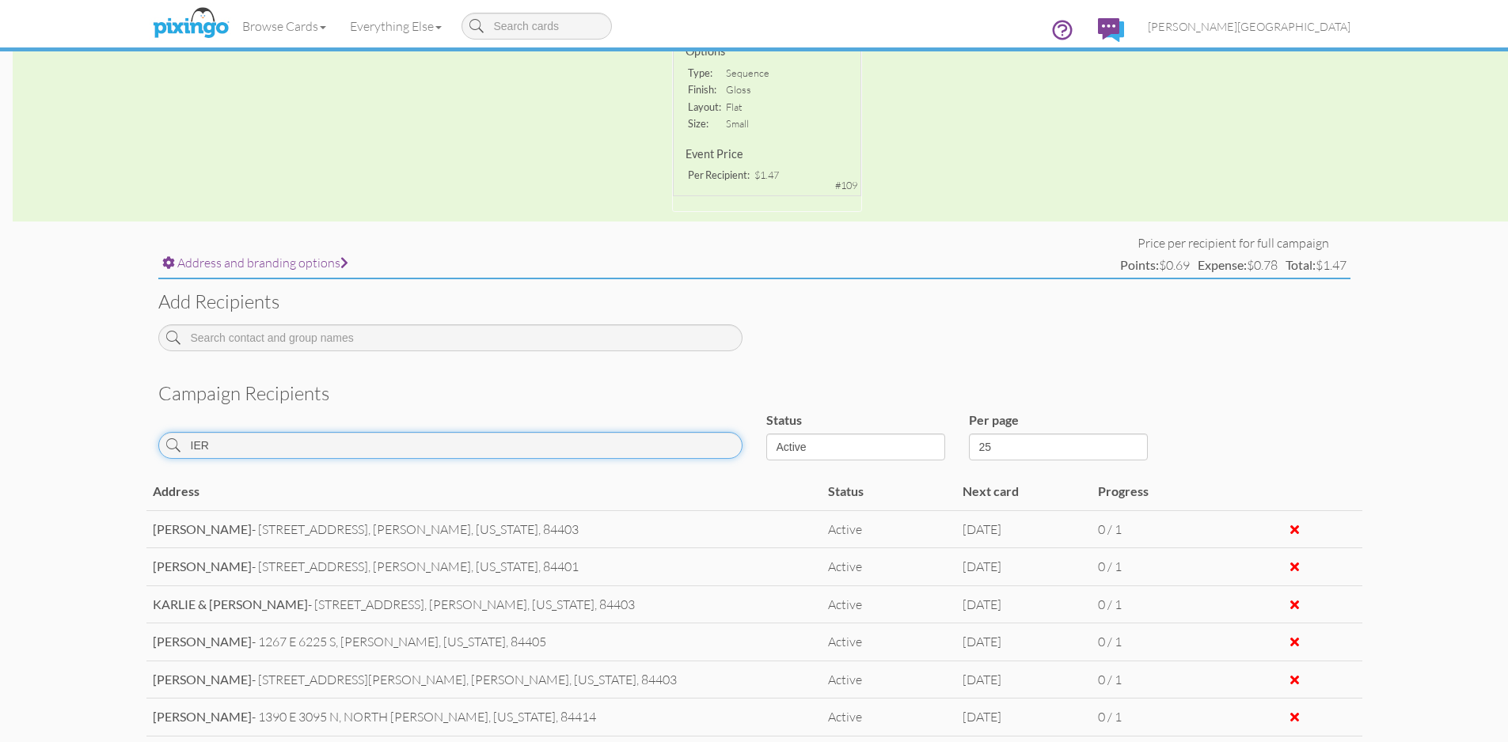
scroll to position [283, 0]
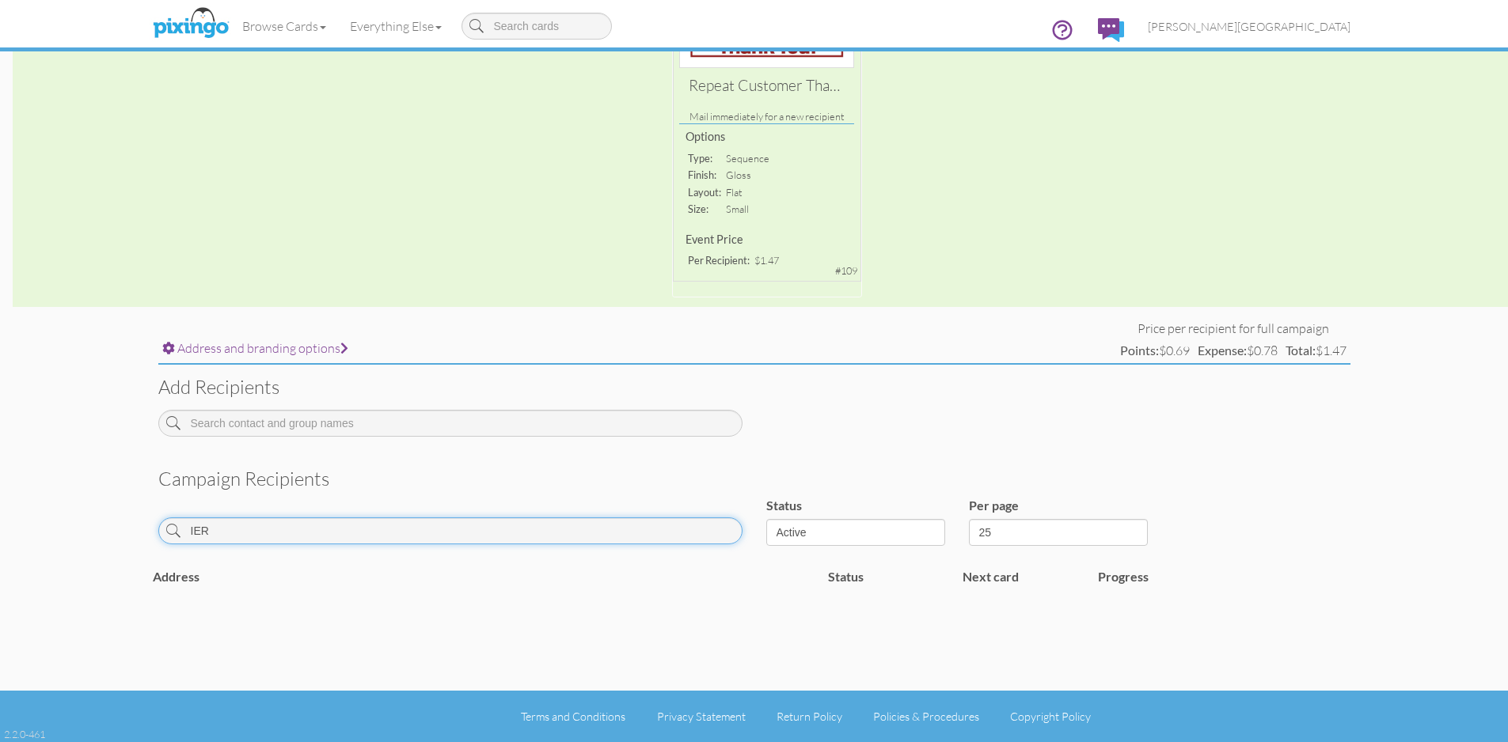
click at [190, 530] on input "IER" at bounding box center [450, 531] width 584 height 27
type input "[PERSON_NAME]"
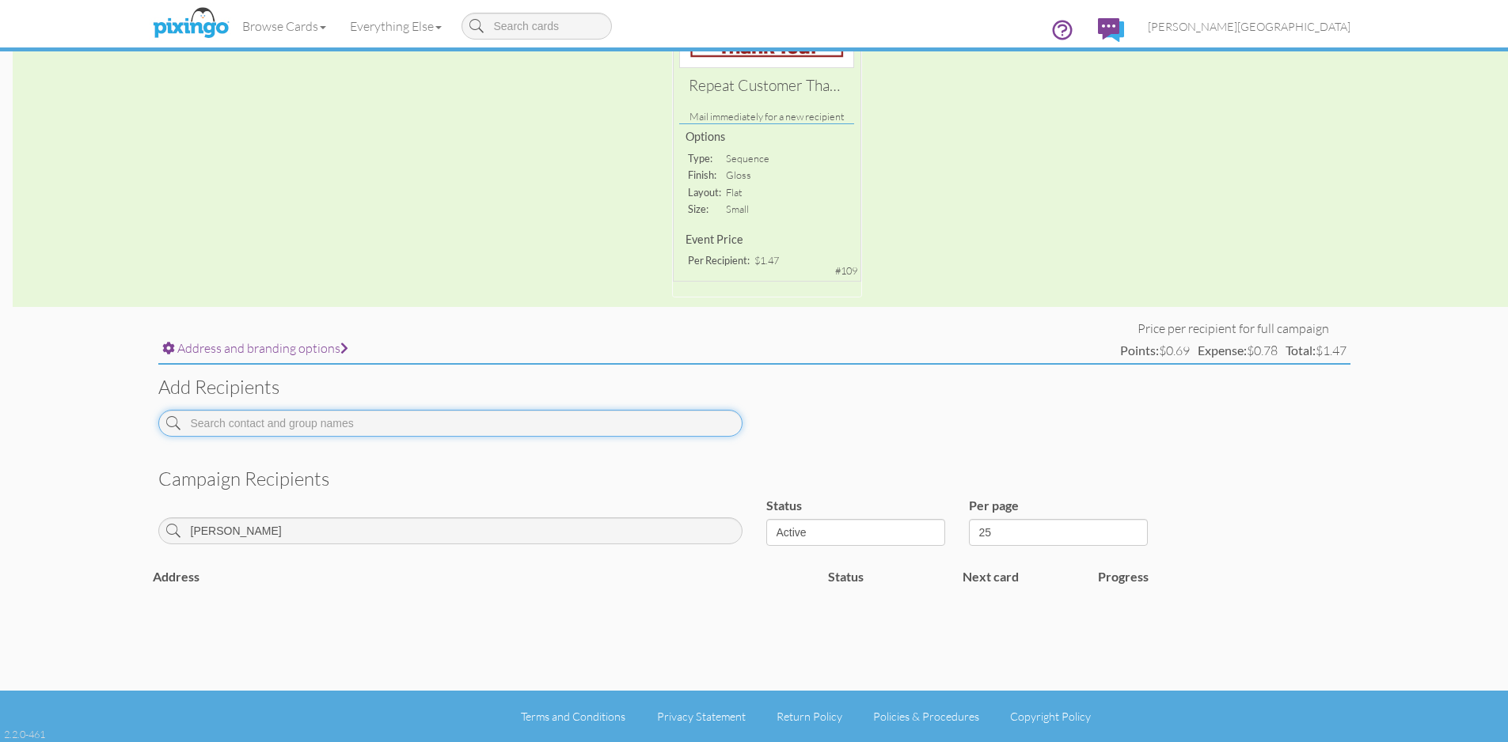
click at [284, 424] on input at bounding box center [450, 423] width 584 height 27
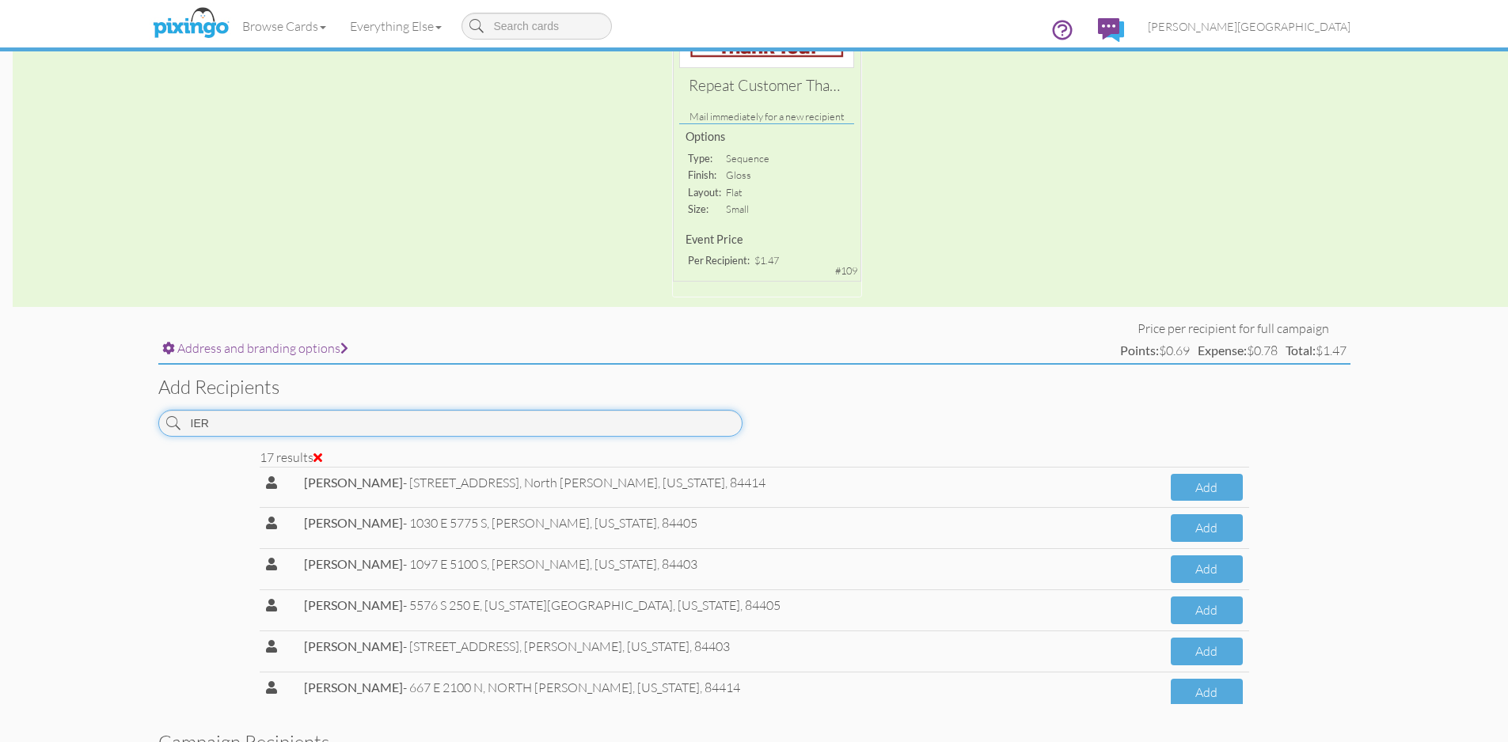
click at [192, 423] on input "IER" at bounding box center [450, 423] width 584 height 27
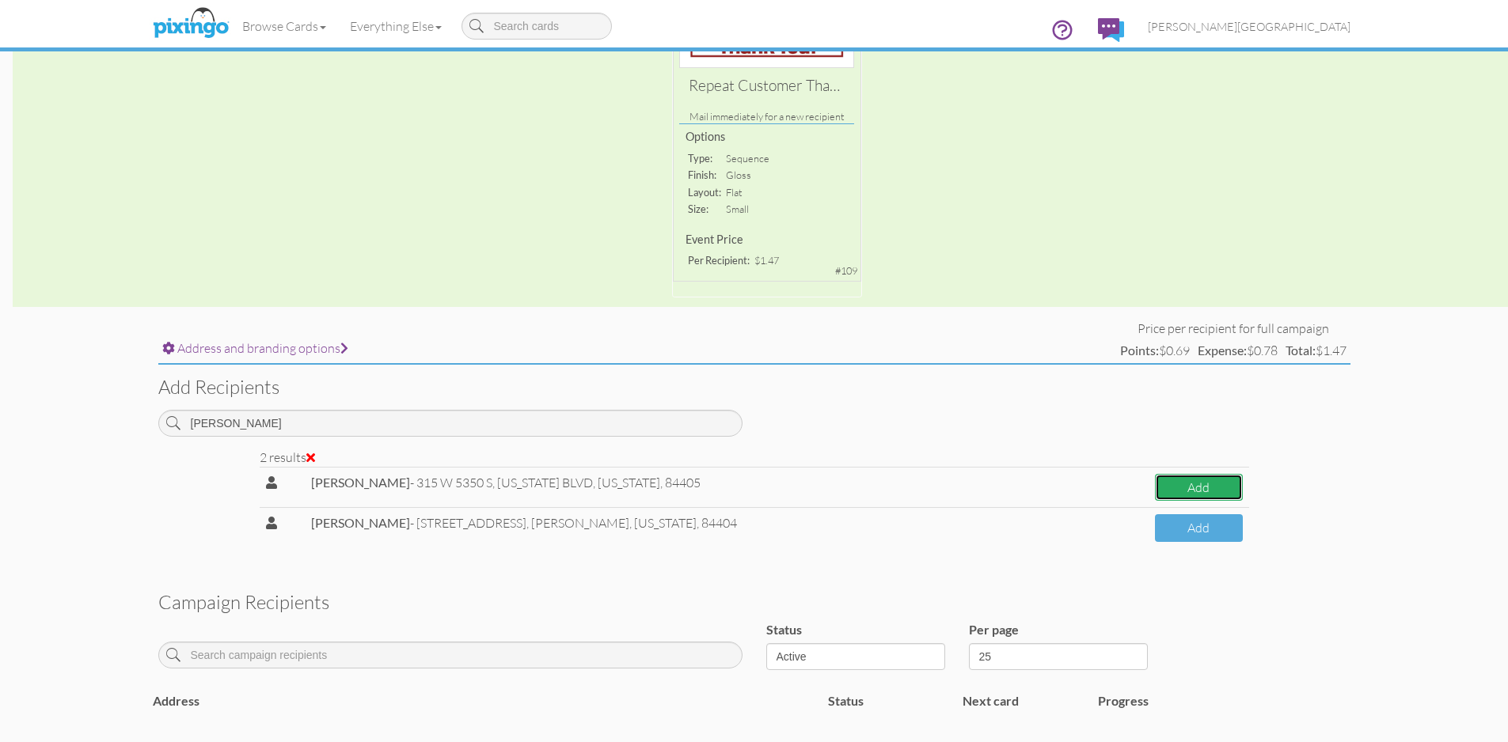
click at [1183, 480] on button "Add" at bounding box center [1199, 488] width 88 height 28
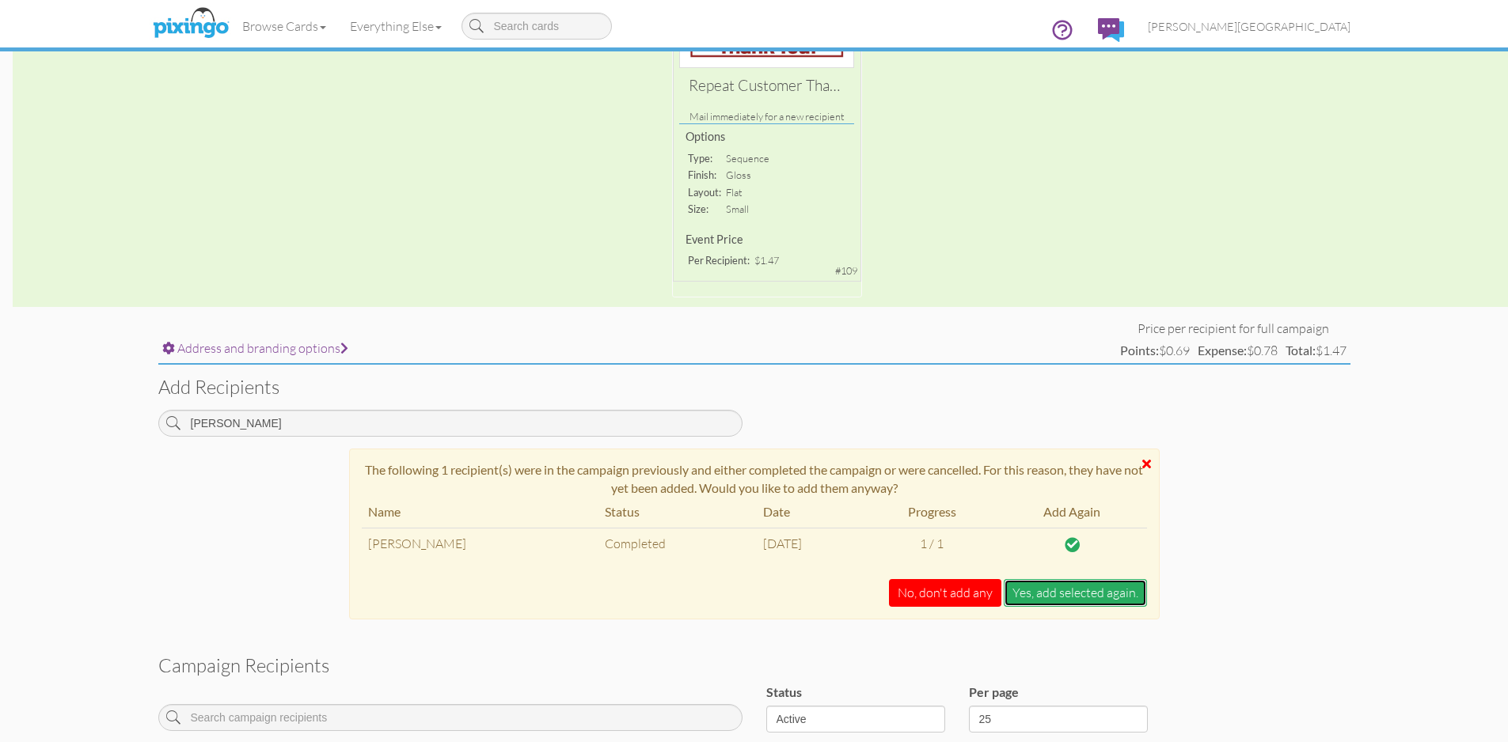
click at [1103, 583] on button "Yes, add selected again." at bounding box center [1075, 593] width 143 height 28
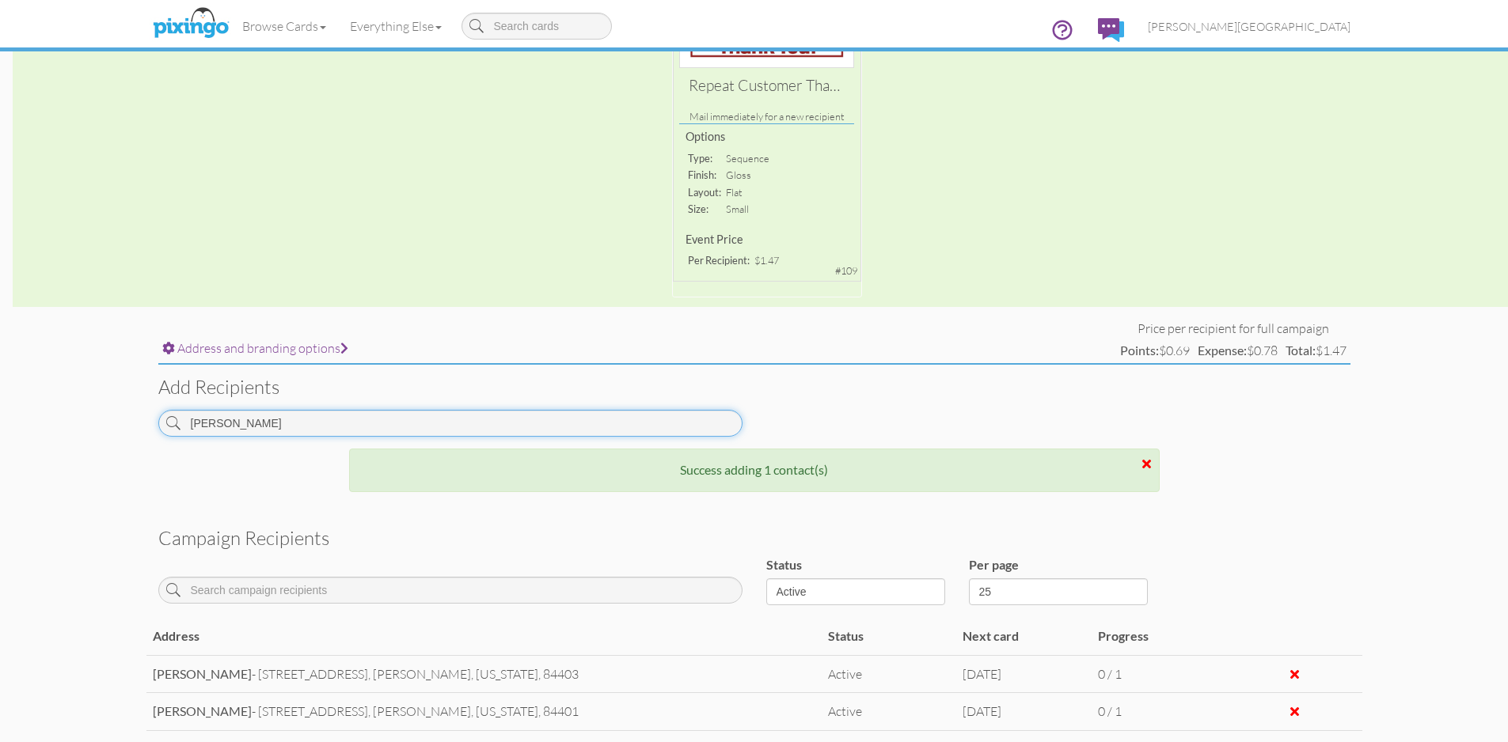
drag, startPoint x: 287, startPoint y: 431, endPoint x: 103, endPoint y: 427, distance: 184.5
click at [103, 427] on campaign-detail "Toggle navigation Visit Pixingo Mobile Browse Cards Business Accounting Automot…" at bounding box center [754, 428] width 1508 height 1423
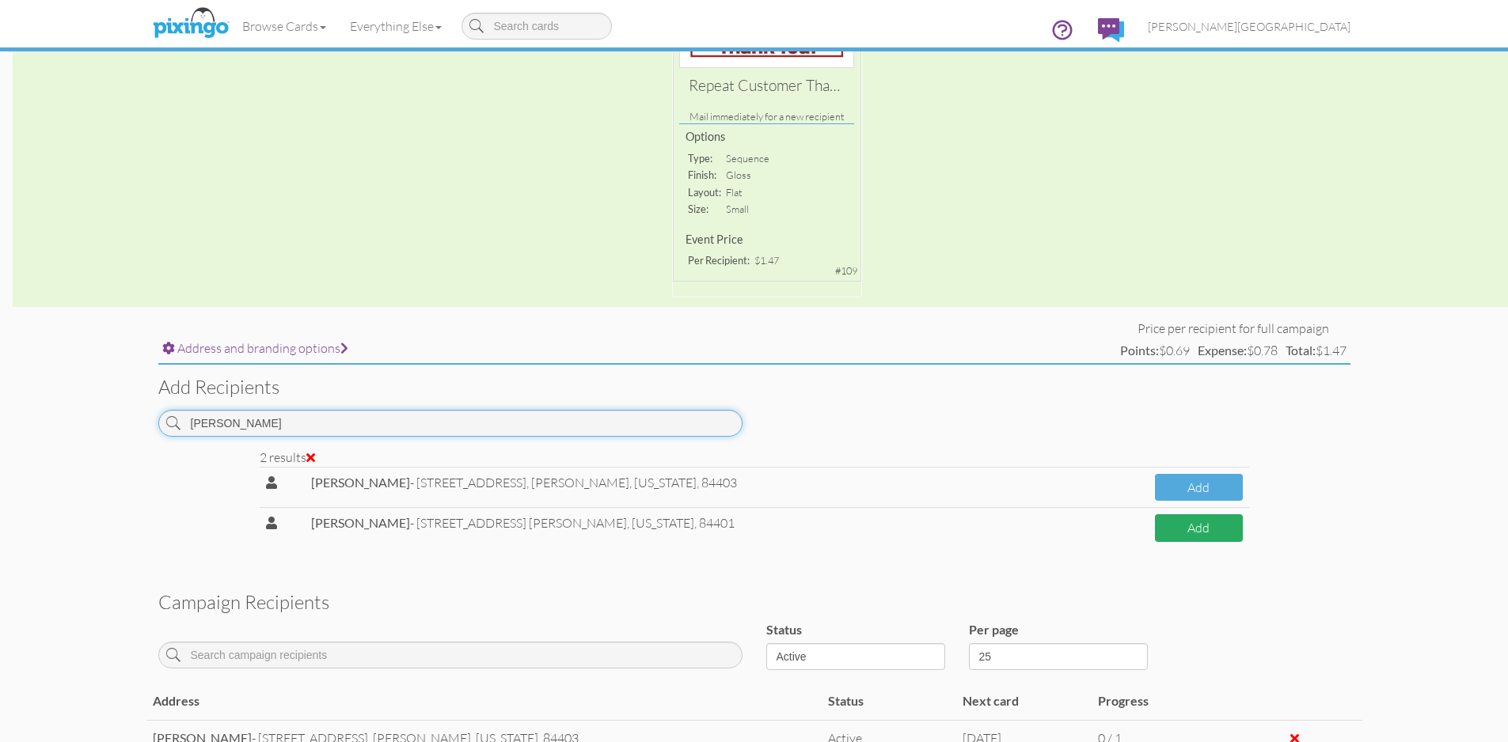
type input "[PERSON_NAME]"
click at [1155, 527] on button "Add" at bounding box center [1199, 528] width 88 height 28
